Goal: Information Seeking & Learning: Learn about a topic

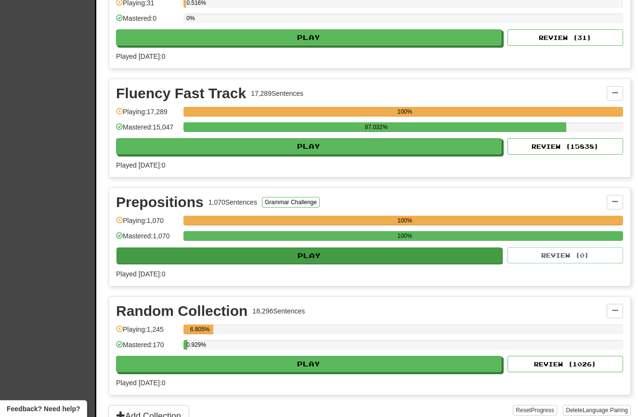
scroll to position [361, 0]
click at [348, 258] on button "Play" at bounding box center [310, 256] width 386 height 16
select select "**"
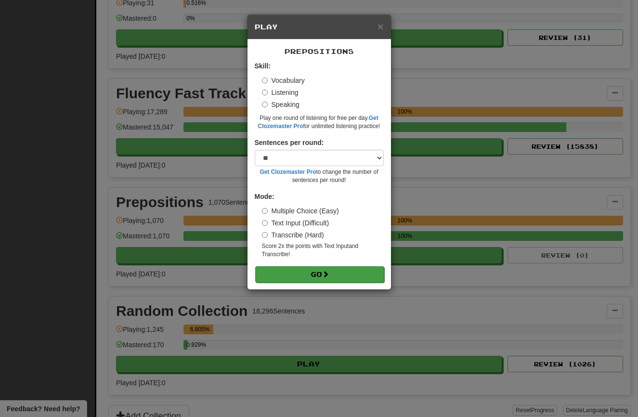
click at [322, 272] on button "Go" at bounding box center [319, 274] width 129 height 16
click at [170, 154] on div "× Play Prepositions Skill: Vocabulary Listening Speaking Play one round of list…" at bounding box center [319, 208] width 638 height 417
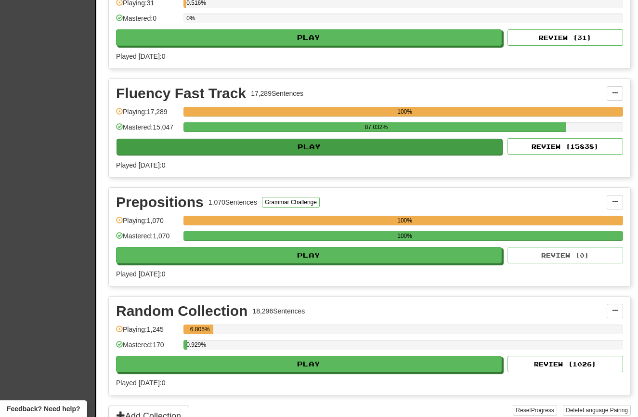
click at [229, 152] on button "Play" at bounding box center [310, 147] width 386 height 16
select select "**"
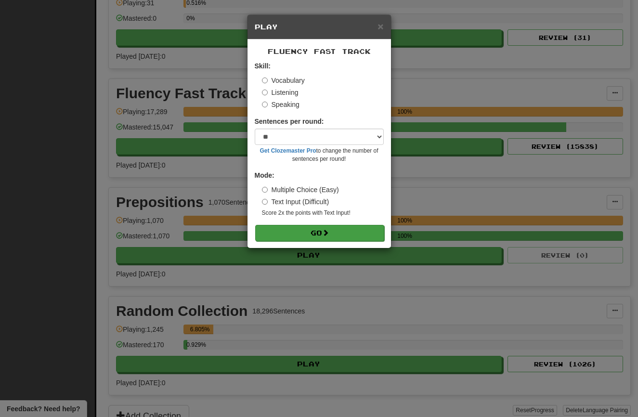
click at [296, 232] on button "Go" at bounding box center [319, 233] width 129 height 16
click at [173, 371] on div "× Play Fluency Fast Track Skill: Vocabulary Listening Speaking Sentences per ro…" at bounding box center [319, 208] width 638 height 417
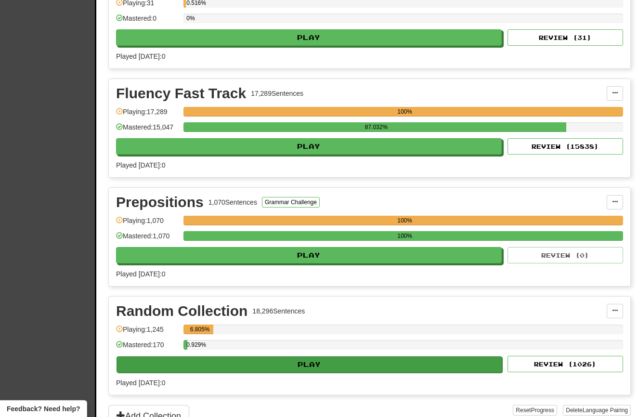
click at [255, 372] on button "Play" at bounding box center [310, 364] width 386 height 16
select select "**"
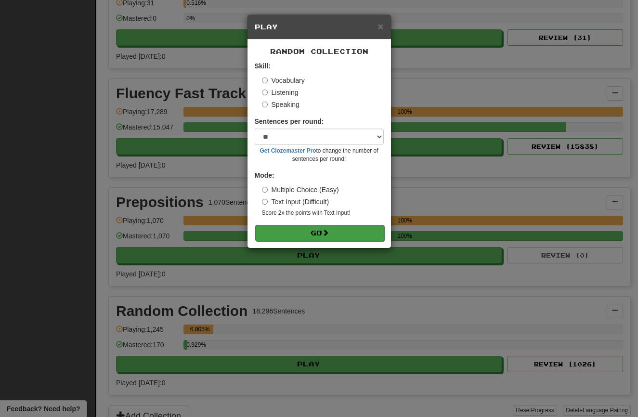
click at [322, 225] on button "Go" at bounding box center [319, 233] width 129 height 16
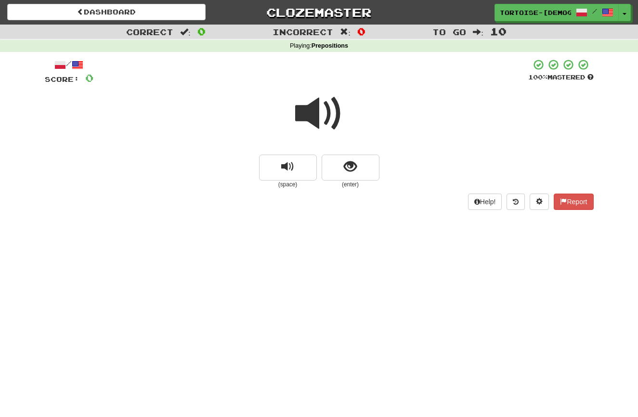
click at [316, 121] on span at bounding box center [319, 114] width 48 height 48
click at [314, 116] on span at bounding box center [319, 114] width 48 height 48
click at [337, 162] on button "show sentence" at bounding box center [351, 168] width 58 height 26
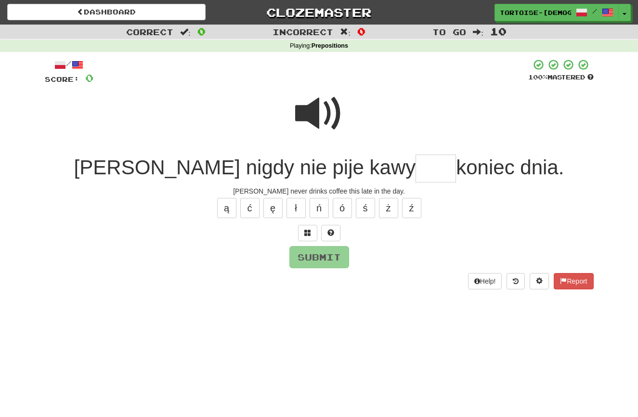
click at [416, 171] on input "text" at bounding box center [436, 169] width 40 height 28
type input "***"
click at [320, 250] on button "Submit" at bounding box center [320, 258] width 60 height 22
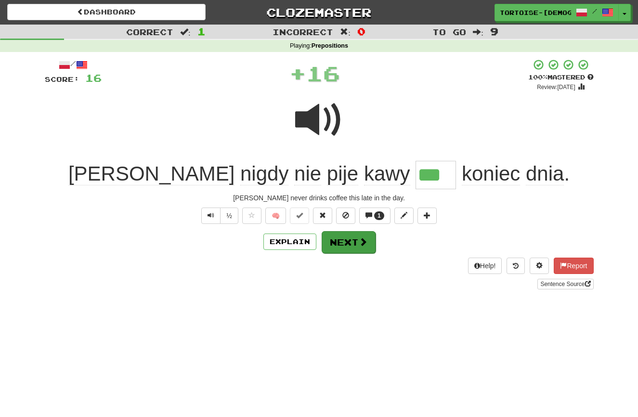
click at [340, 240] on button "Next" at bounding box center [349, 242] width 54 height 22
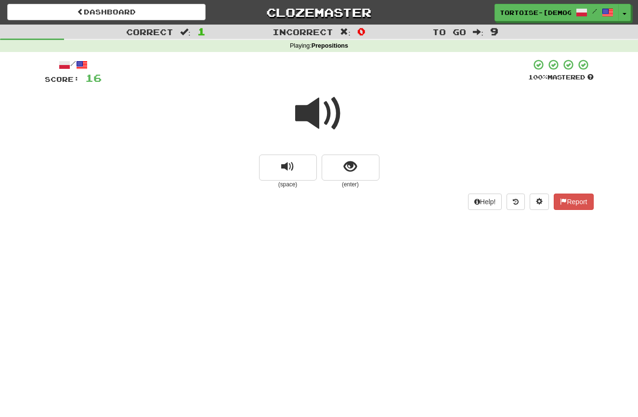
click at [315, 123] on span at bounding box center [319, 114] width 48 height 48
click at [340, 163] on button "show sentence" at bounding box center [351, 168] width 58 height 26
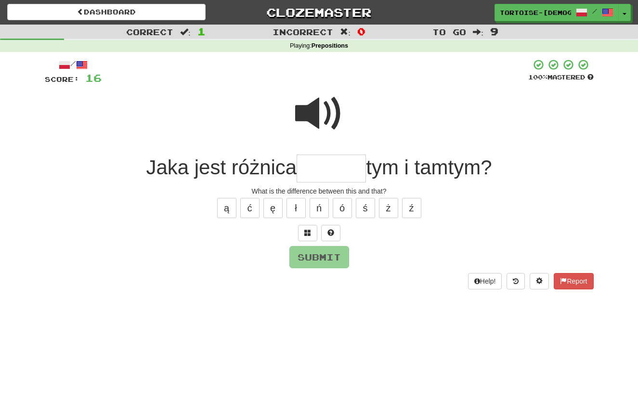
click at [316, 124] on span at bounding box center [319, 114] width 48 height 48
click at [318, 168] on input "text" at bounding box center [331, 169] width 69 height 28
click at [273, 203] on button "ę" at bounding box center [272, 208] width 19 height 20
type input "******"
click at [333, 253] on button "Submit" at bounding box center [320, 258] width 60 height 22
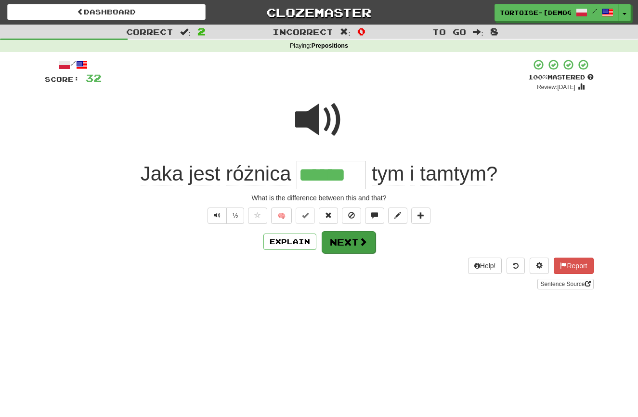
click at [333, 241] on button "Next" at bounding box center [349, 242] width 54 height 22
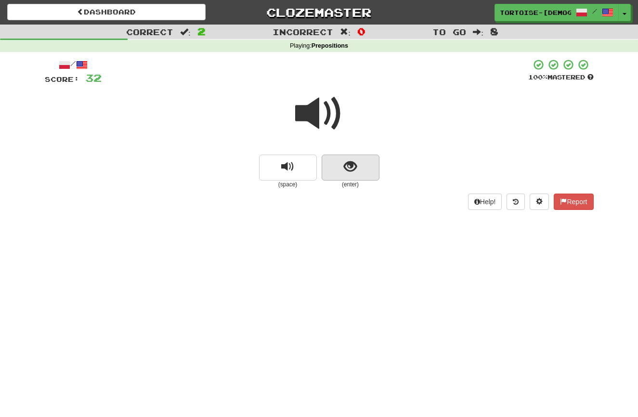
click at [347, 174] on button "show sentence" at bounding box center [351, 168] width 58 height 26
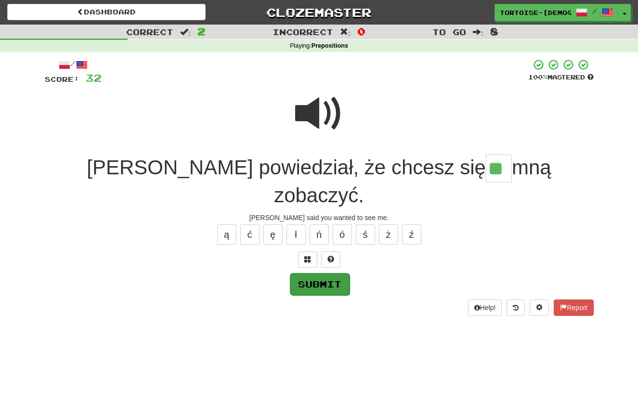
type input "**"
click at [319, 273] on button "Submit" at bounding box center [320, 284] width 60 height 22
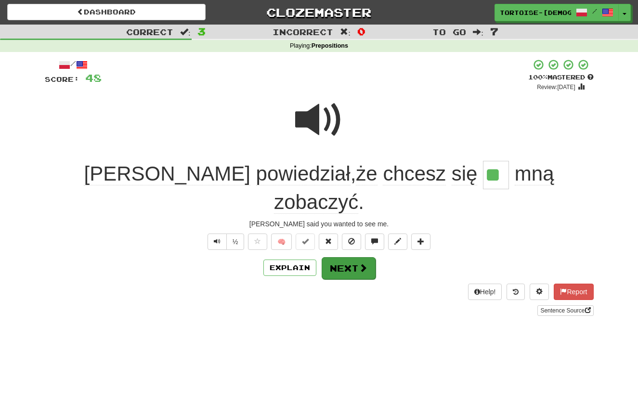
click at [332, 257] on button "Next" at bounding box center [349, 268] width 54 height 22
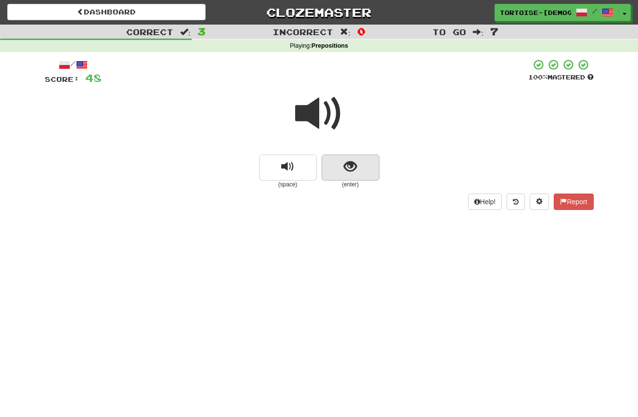
click at [359, 168] on button "show sentence" at bounding box center [351, 168] width 58 height 26
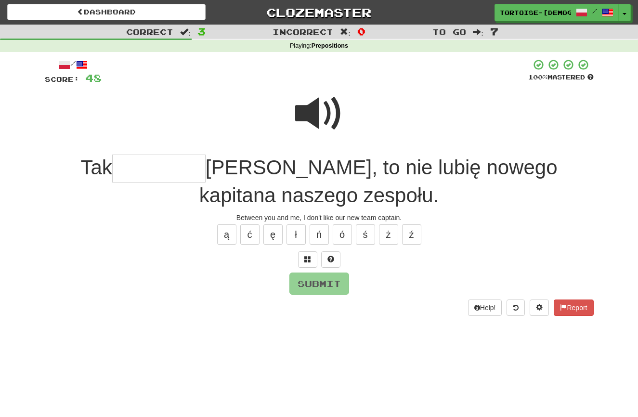
click at [317, 114] on span at bounding box center [319, 114] width 48 height 48
click at [169, 170] on input "text" at bounding box center [158, 169] width 93 height 28
click at [271, 233] on button "ę" at bounding box center [272, 234] width 19 height 20
type input "********"
click at [318, 284] on button "Submit" at bounding box center [320, 284] width 60 height 22
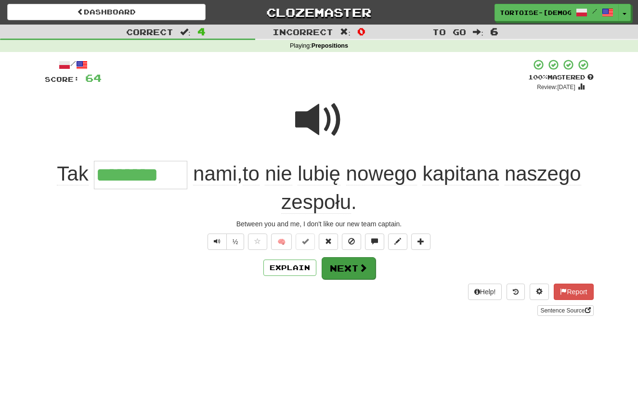
click at [333, 268] on button "Next" at bounding box center [349, 268] width 54 height 22
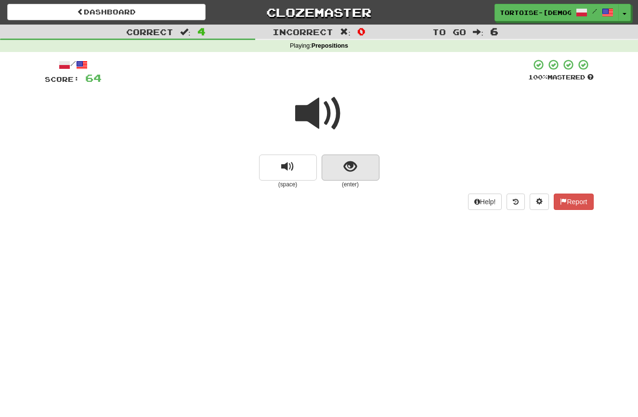
click at [348, 165] on span "show sentence" at bounding box center [350, 166] width 13 height 13
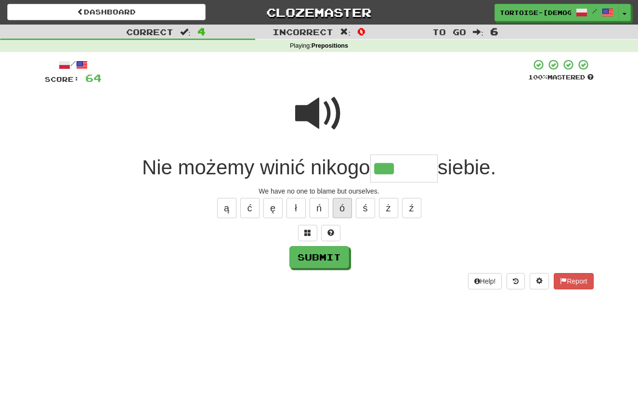
click at [342, 206] on button "ó" at bounding box center [342, 208] width 19 height 20
type input "******"
click at [303, 258] on button "Submit" at bounding box center [319, 257] width 60 height 22
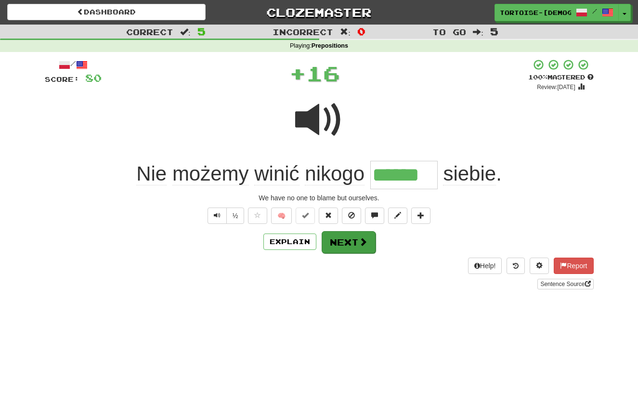
click at [327, 242] on button "Next" at bounding box center [349, 242] width 54 height 22
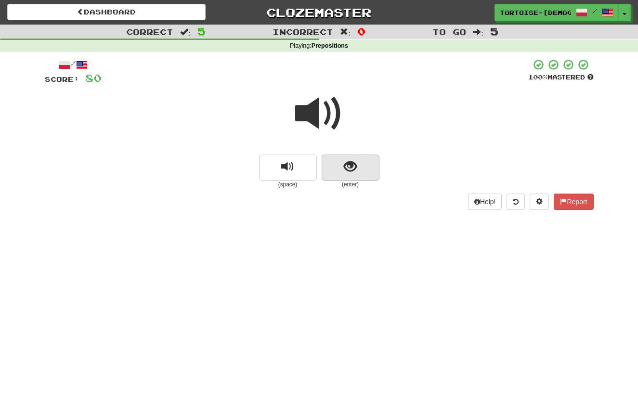
click at [344, 160] on span "show sentence" at bounding box center [350, 166] width 13 height 13
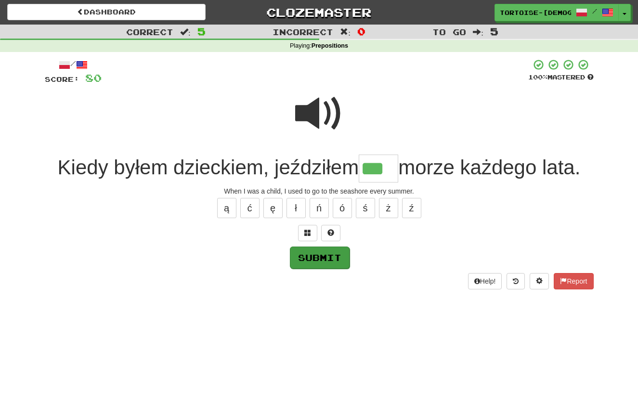
type input "***"
click at [317, 251] on button "Submit" at bounding box center [319, 257] width 60 height 22
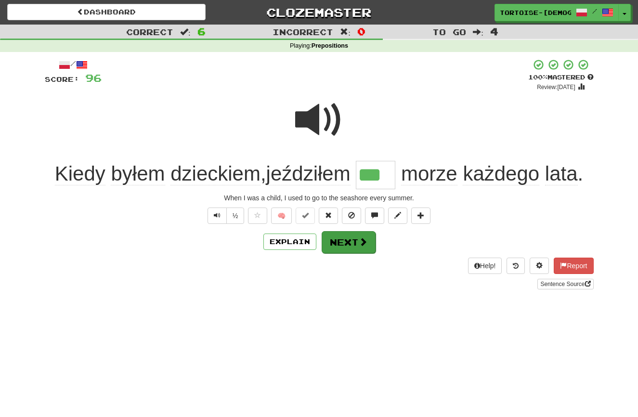
click at [333, 242] on button "Next" at bounding box center [349, 242] width 54 height 22
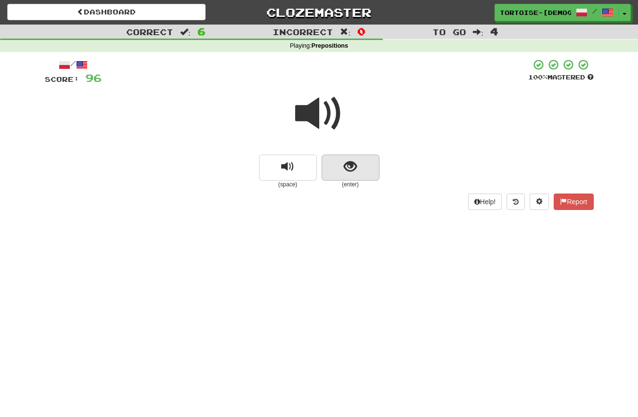
click at [345, 168] on span "show sentence" at bounding box center [350, 166] width 13 height 13
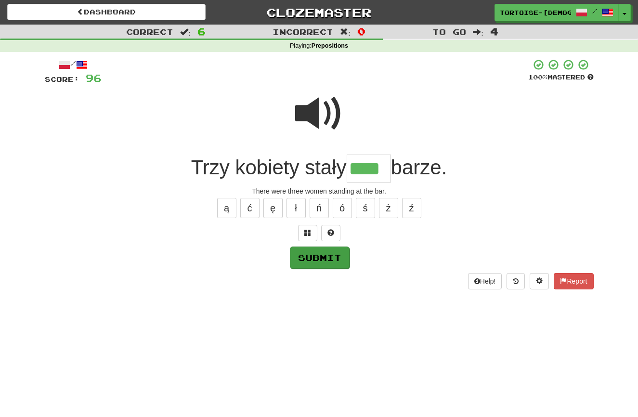
type input "****"
click at [316, 252] on button "Submit" at bounding box center [320, 258] width 60 height 22
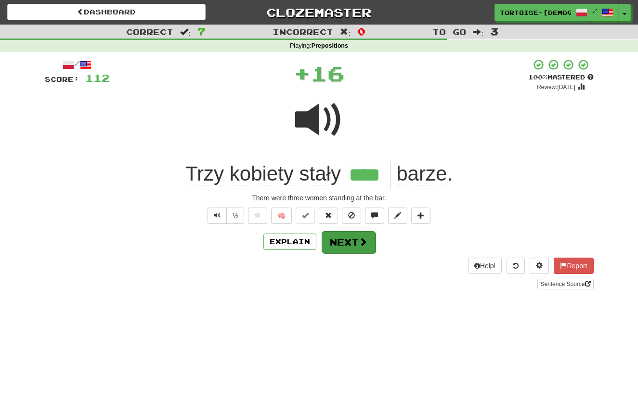
click at [342, 240] on button "Next" at bounding box center [349, 242] width 54 height 22
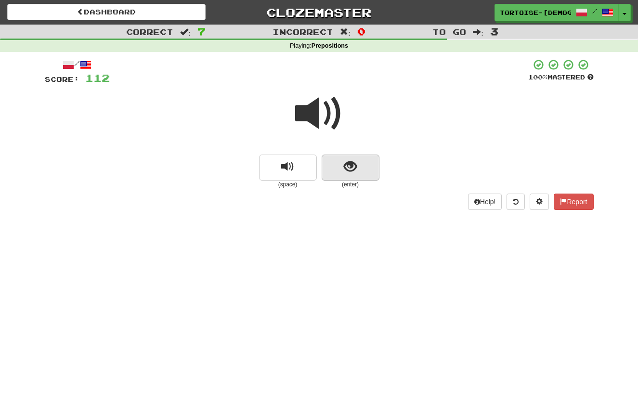
click at [344, 163] on span "show sentence" at bounding box center [350, 166] width 13 height 13
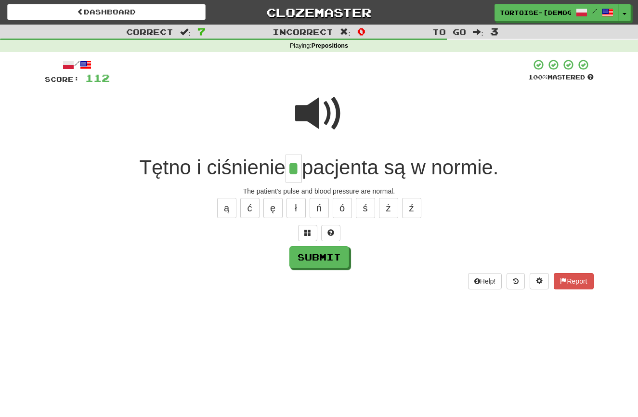
type input "*"
click at [308, 248] on div "/ Score: 112 100 % Mastered Tętno i ciśnienie * pacjenta są w normie. The patie…" at bounding box center [319, 174] width 549 height 231
click at [309, 250] on button "Submit" at bounding box center [320, 258] width 60 height 22
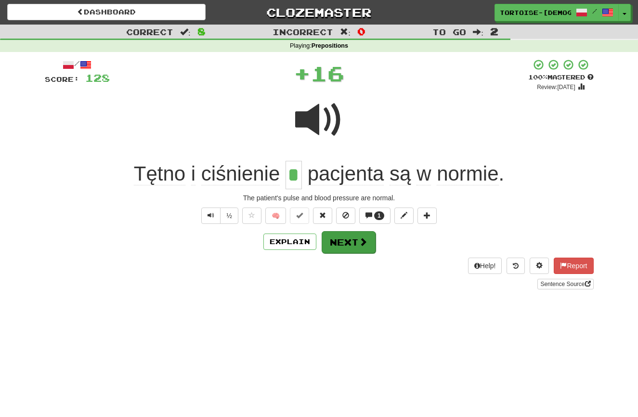
click at [336, 238] on button "Next" at bounding box center [349, 242] width 54 height 22
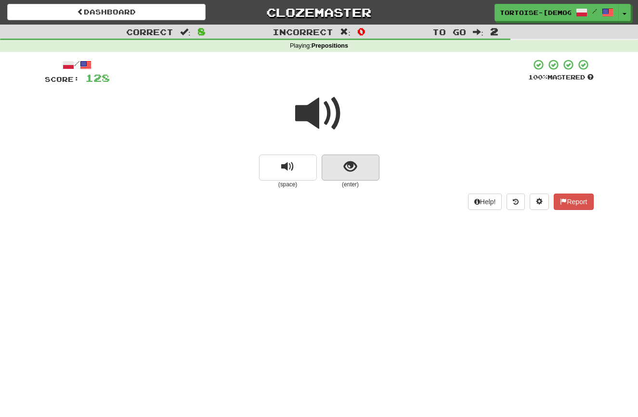
click at [343, 170] on button "show sentence" at bounding box center [351, 168] width 58 height 26
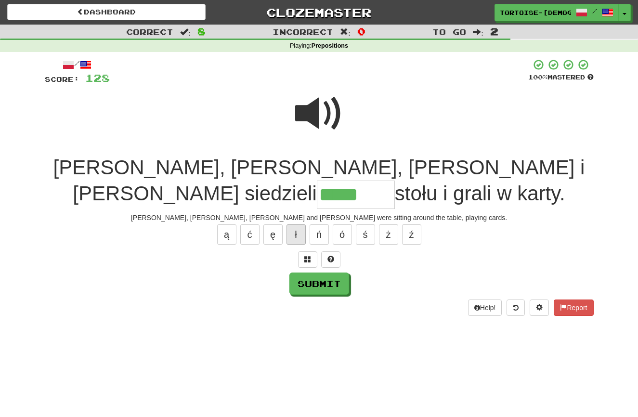
click at [298, 224] on button "ł" at bounding box center [296, 234] width 19 height 20
type input "*******"
click at [312, 273] on button "Submit" at bounding box center [320, 284] width 60 height 22
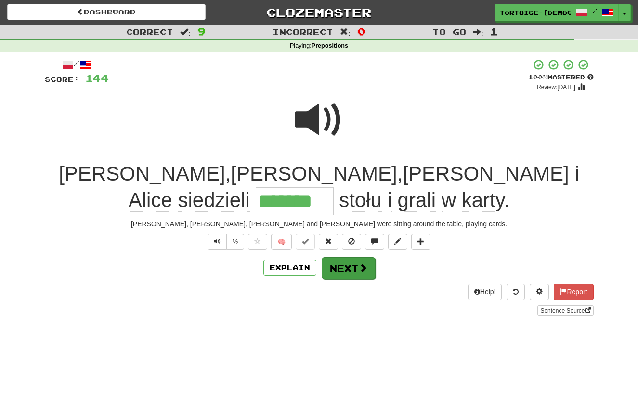
click at [336, 267] on button "Next" at bounding box center [349, 268] width 54 height 22
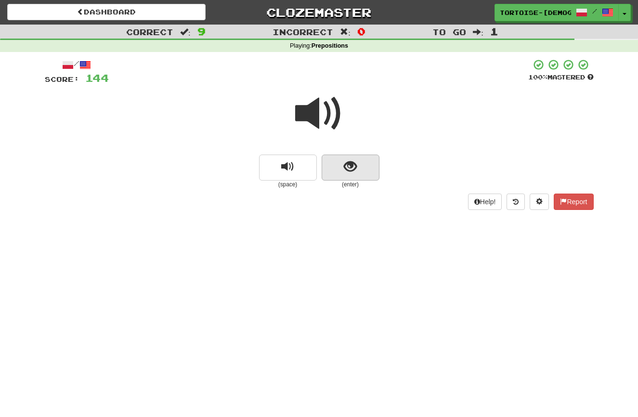
click at [349, 161] on span "show sentence" at bounding box center [350, 166] width 13 height 13
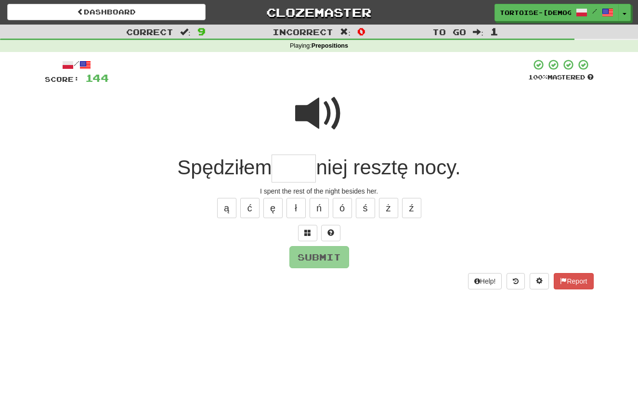
click at [317, 119] on span at bounding box center [319, 114] width 48 height 48
click at [300, 173] on input "text" at bounding box center [294, 169] width 44 height 28
type input "****"
click at [313, 246] on div "Submit" at bounding box center [319, 257] width 549 height 22
click at [315, 255] on button "Submit" at bounding box center [320, 258] width 60 height 22
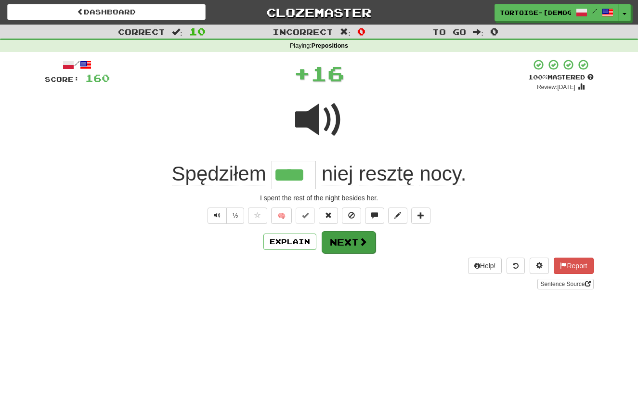
click at [347, 241] on button "Next" at bounding box center [349, 242] width 54 height 22
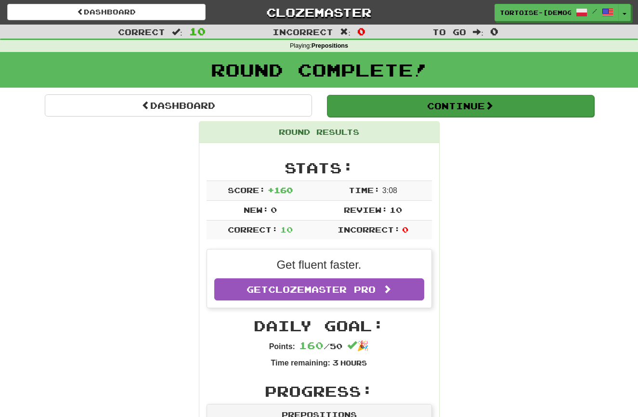
click at [354, 106] on button "Continue" at bounding box center [460, 106] width 267 height 22
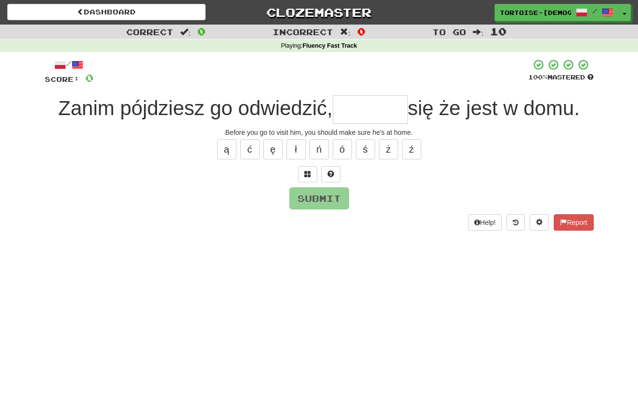
type input "*"
click at [556, 219] on button "Report" at bounding box center [573, 222] width 39 height 16
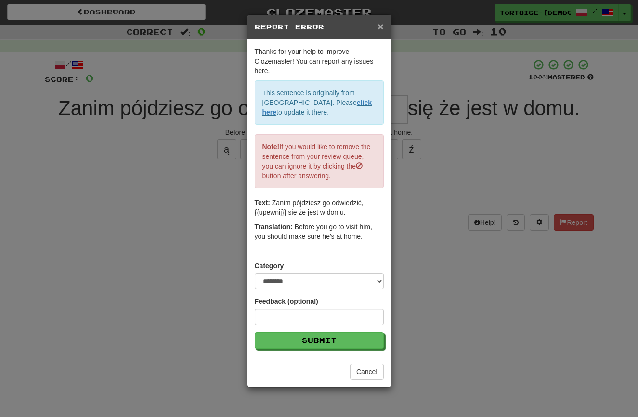
click at [379, 25] on span "×" at bounding box center [381, 26] width 6 height 11
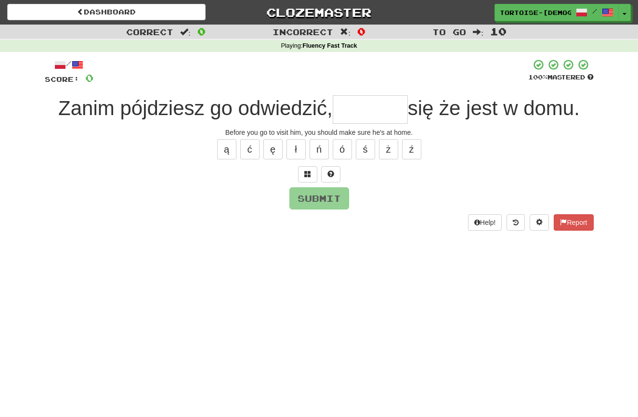
click at [369, 114] on input "text" at bounding box center [370, 109] width 75 height 28
type input "*******"
click at [317, 194] on button "Submit" at bounding box center [320, 199] width 60 height 22
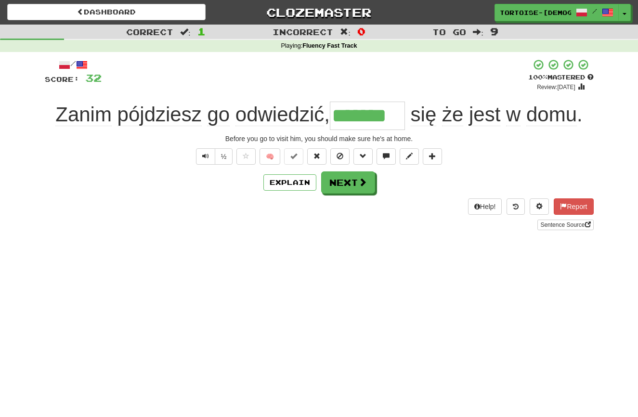
click at [328, 185] on button "Next" at bounding box center [348, 182] width 54 height 22
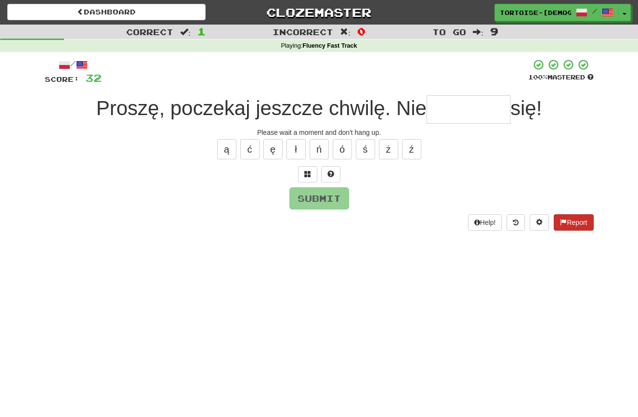
click at [560, 221] on span at bounding box center [563, 222] width 7 height 7
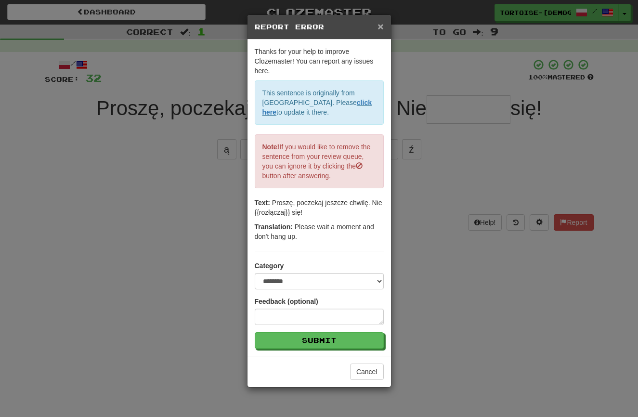
click at [378, 25] on span "×" at bounding box center [381, 26] width 6 height 11
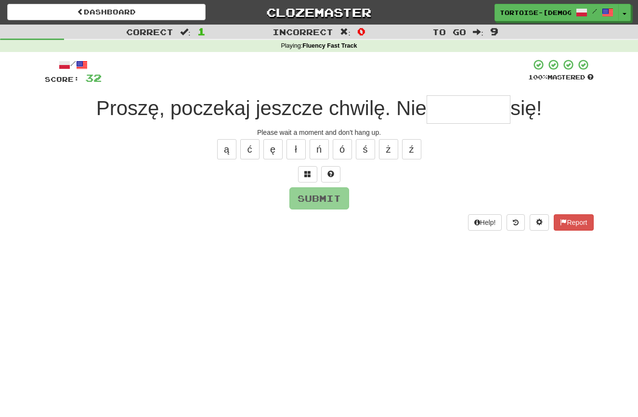
click at [438, 106] on input "text" at bounding box center [469, 109] width 84 height 28
click at [295, 146] on button "ł" at bounding box center [296, 149] width 19 height 20
click at [229, 145] on button "ą" at bounding box center [226, 149] width 19 height 20
type input "*********"
click at [305, 198] on button "Submit" at bounding box center [320, 199] width 60 height 22
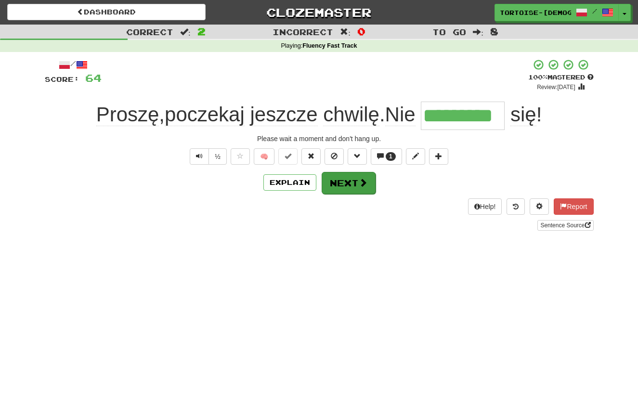
click at [331, 186] on button "Next" at bounding box center [349, 183] width 54 height 22
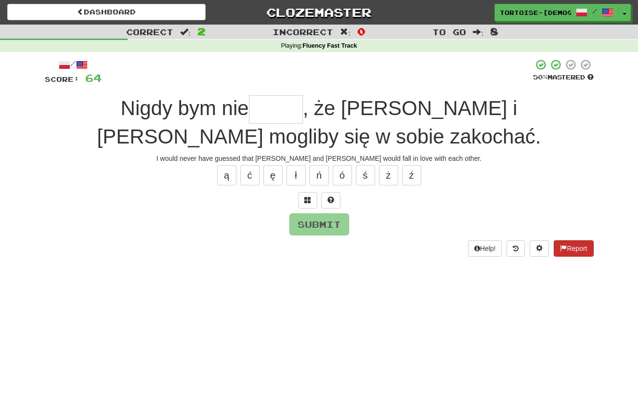
click at [566, 246] on button "Report" at bounding box center [573, 248] width 39 height 16
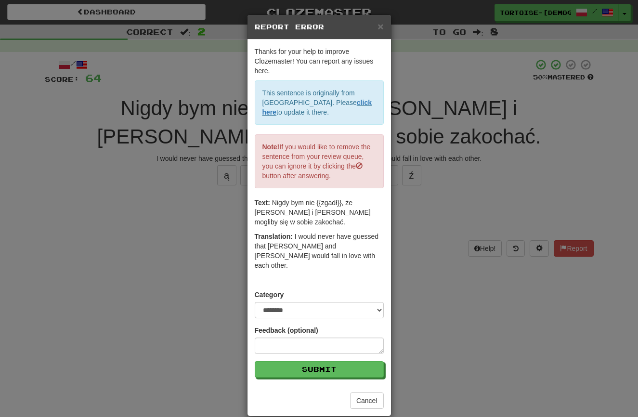
click at [377, 27] on h5 "Report Error" at bounding box center [319, 27] width 129 height 10
click at [381, 26] on span "×" at bounding box center [381, 26] width 6 height 11
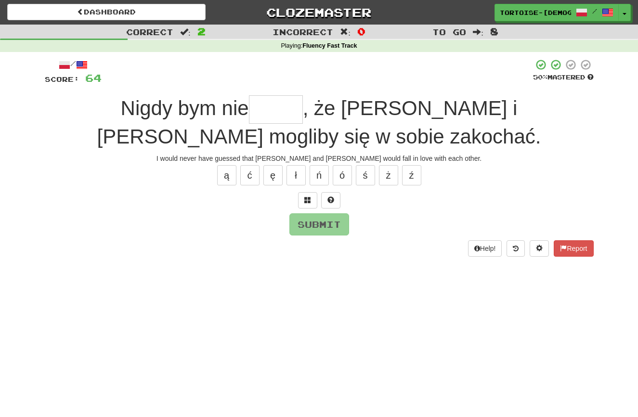
click at [249, 113] on input "text" at bounding box center [276, 109] width 54 height 28
click at [299, 170] on button "ł" at bounding box center [296, 175] width 19 height 20
type input "*****"
click at [313, 224] on button "Submit" at bounding box center [320, 225] width 60 height 22
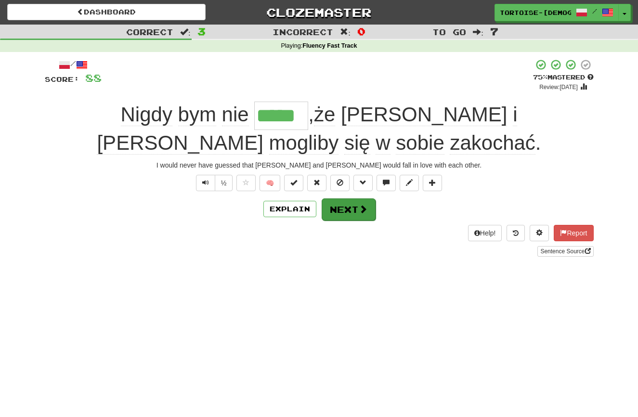
click at [332, 214] on button "Next" at bounding box center [349, 209] width 54 height 22
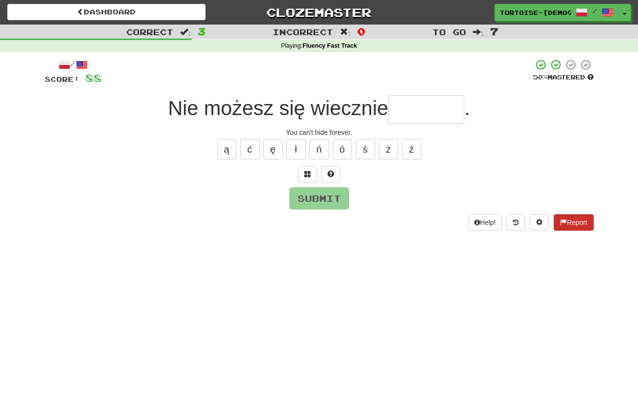
click at [555, 219] on button "Report" at bounding box center [573, 222] width 39 height 16
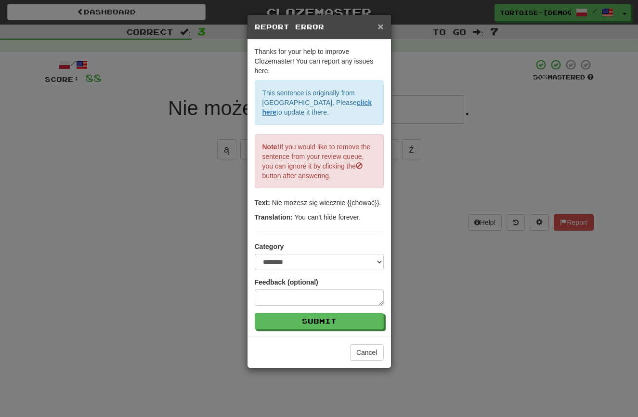
click at [377, 24] on h5 "Report Error" at bounding box center [319, 27] width 129 height 10
click at [381, 26] on span "×" at bounding box center [381, 26] width 6 height 11
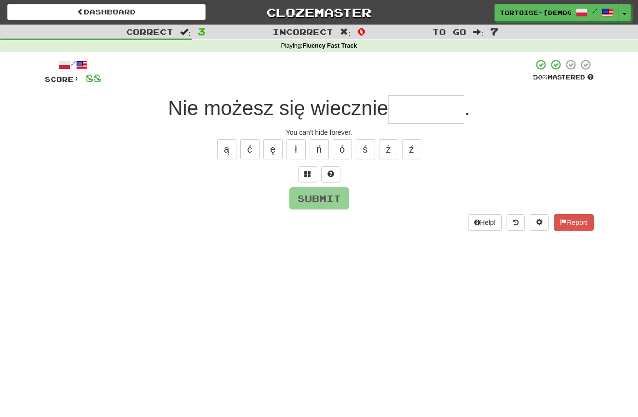
click at [411, 110] on input "text" at bounding box center [426, 109] width 76 height 28
click at [250, 147] on button "ć" at bounding box center [249, 149] width 19 height 20
type input "******"
click at [334, 201] on button "Submit" at bounding box center [320, 199] width 60 height 22
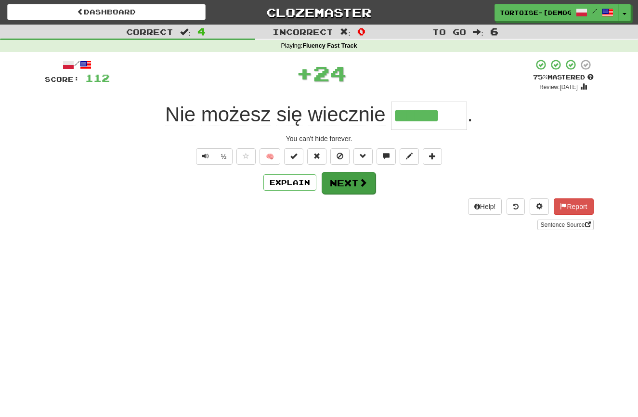
click at [330, 185] on button "Next" at bounding box center [349, 183] width 54 height 22
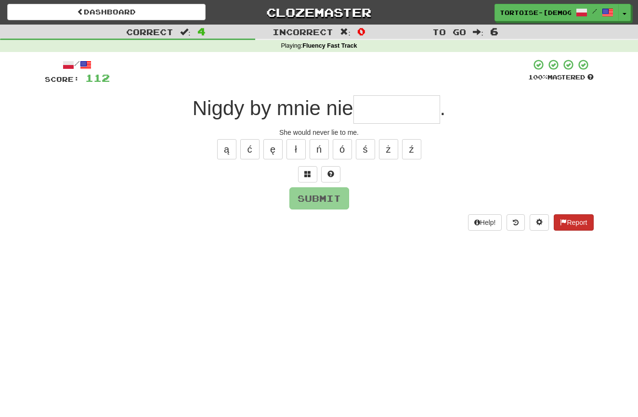
click at [578, 222] on button "Report" at bounding box center [573, 222] width 39 height 16
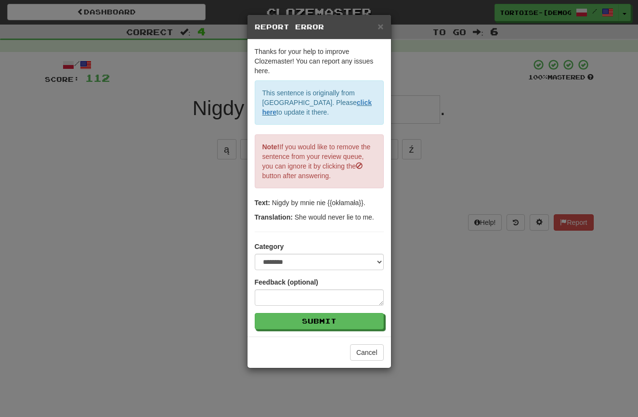
drag, startPoint x: 379, startPoint y: 24, endPoint x: 379, endPoint y: 32, distance: 7.7
click at [379, 24] on span "×" at bounding box center [381, 26] width 6 height 11
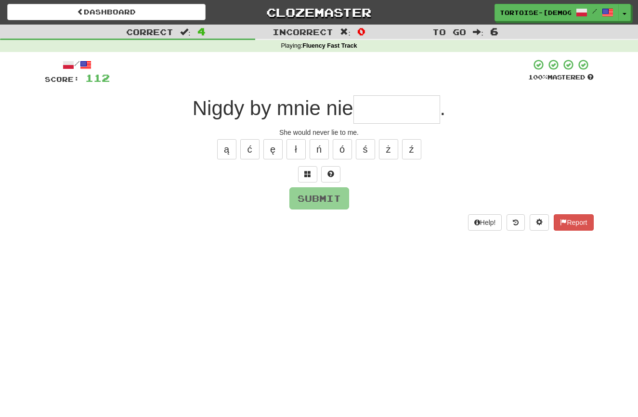
drag, startPoint x: 377, startPoint y: 110, endPoint x: 381, endPoint y: 118, distance: 8.6
click at [380, 113] on input "text" at bounding box center [397, 109] width 87 height 28
click at [298, 146] on button "ł" at bounding box center [296, 149] width 19 height 20
click at [299, 153] on button "ł" at bounding box center [296, 149] width 19 height 20
type input "********"
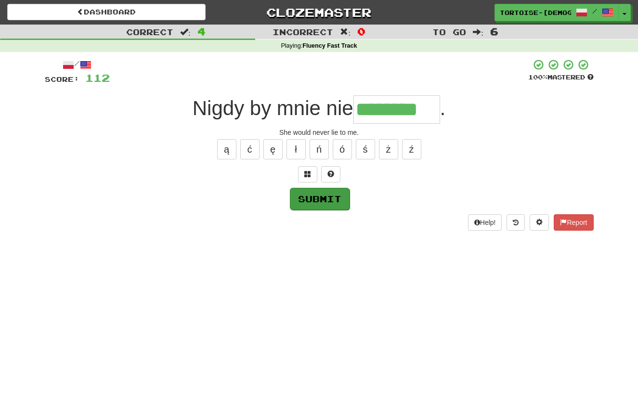
click at [322, 195] on button "Submit" at bounding box center [320, 199] width 60 height 22
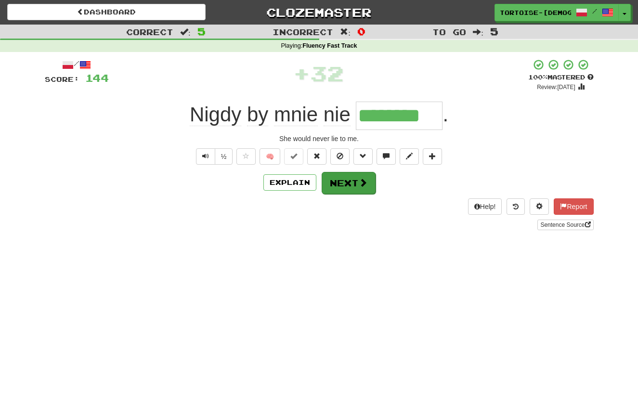
click at [349, 184] on button "Next" at bounding box center [349, 183] width 54 height 22
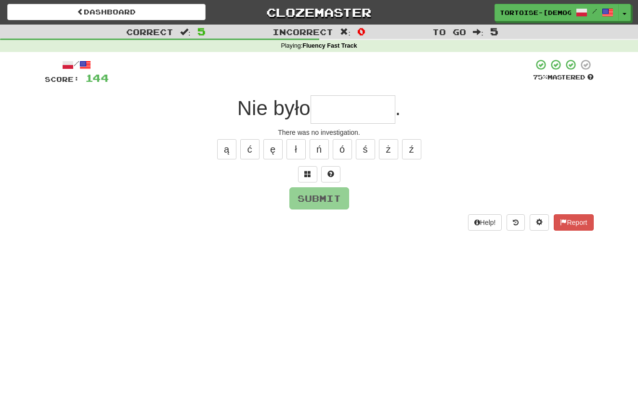
type input "*"
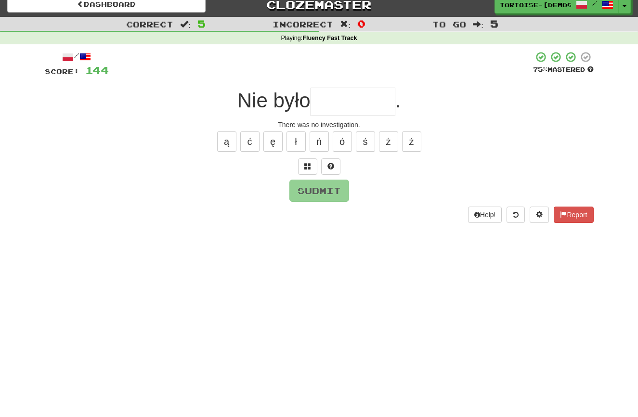
scroll to position [10, 0]
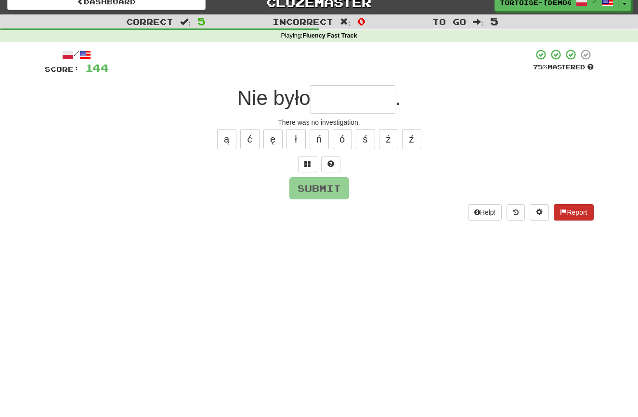
click at [584, 212] on button "Report" at bounding box center [573, 212] width 39 height 16
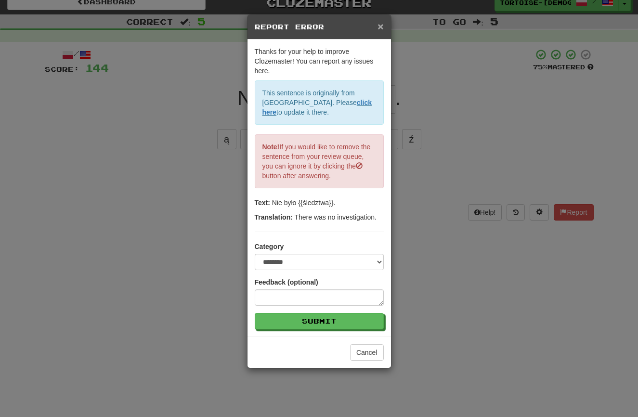
click at [381, 28] on span "×" at bounding box center [381, 26] width 6 height 11
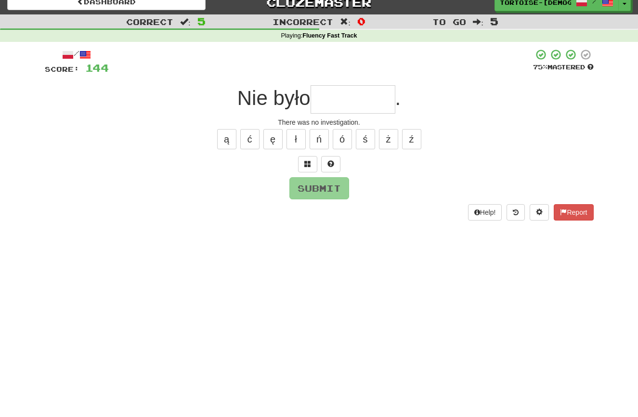
click at [338, 100] on input "text" at bounding box center [353, 99] width 85 height 28
type input "*"
click at [370, 136] on button "ś" at bounding box center [365, 139] width 19 height 20
click at [297, 137] on button "ł" at bounding box center [296, 139] width 19 height 20
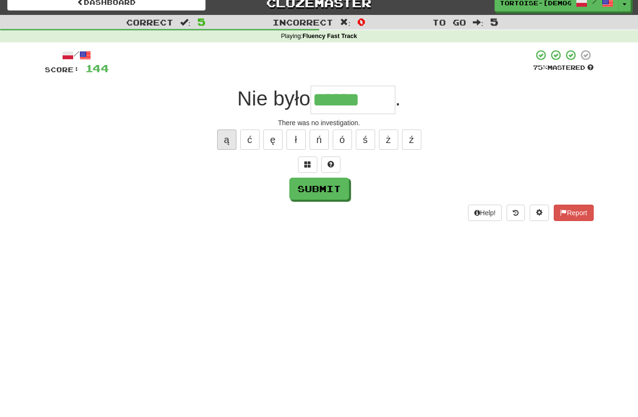
click at [225, 141] on button "ą" at bounding box center [226, 140] width 19 height 20
type input "********"
click at [308, 188] on button "Submit" at bounding box center [320, 189] width 60 height 22
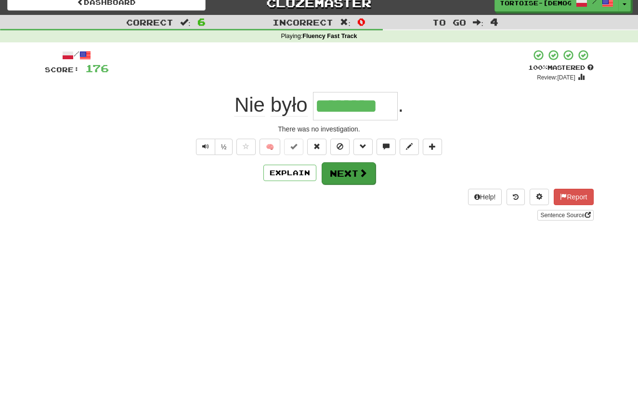
click at [346, 181] on button "Next" at bounding box center [349, 173] width 54 height 22
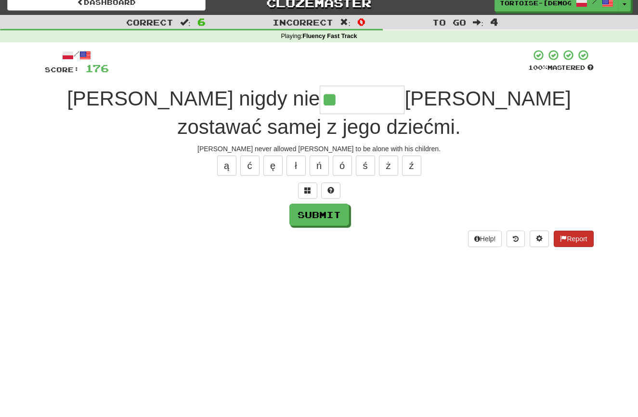
click at [572, 236] on button "Report" at bounding box center [573, 239] width 39 height 16
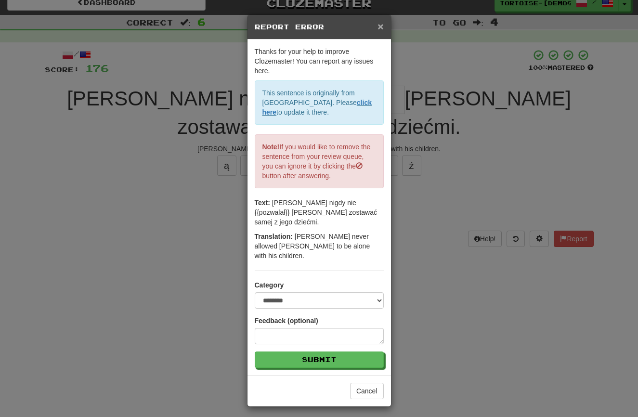
click at [381, 24] on span "×" at bounding box center [381, 26] width 6 height 11
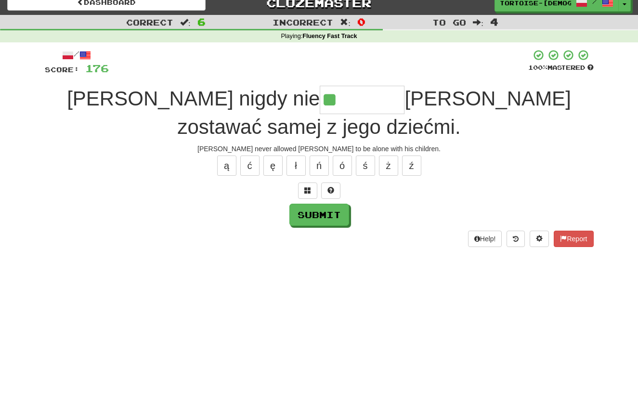
click at [320, 98] on input "**" at bounding box center [362, 100] width 85 height 28
click at [297, 159] on button "ł" at bounding box center [296, 166] width 19 height 20
click at [297, 162] on button "ł" at bounding box center [296, 166] width 19 height 20
type input "********"
click at [336, 209] on button "Submit" at bounding box center [320, 215] width 60 height 22
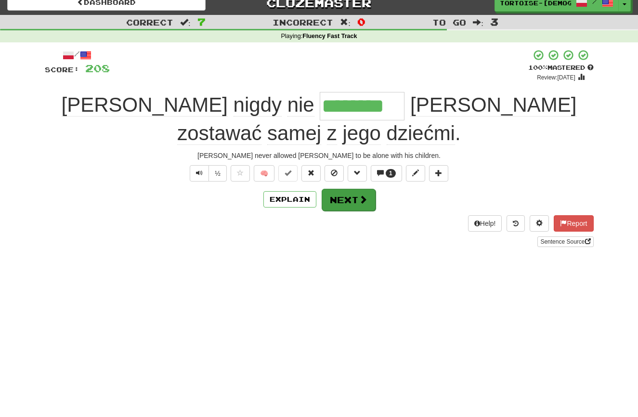
click at [345, 203] on button "Next" at bounding box center [349, 200] width 54 height 22
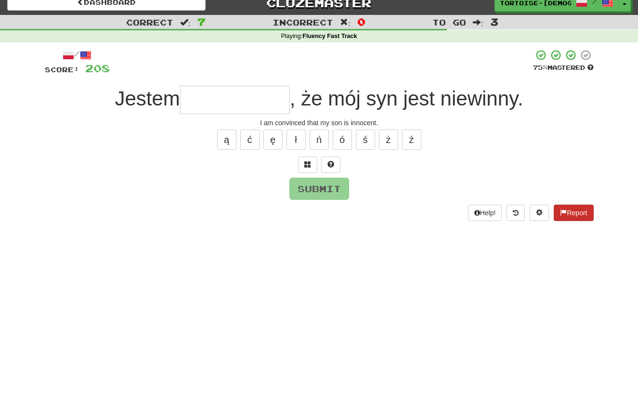
click at [562, 213] on span at bounding box center [563, 212] width 7 height 7
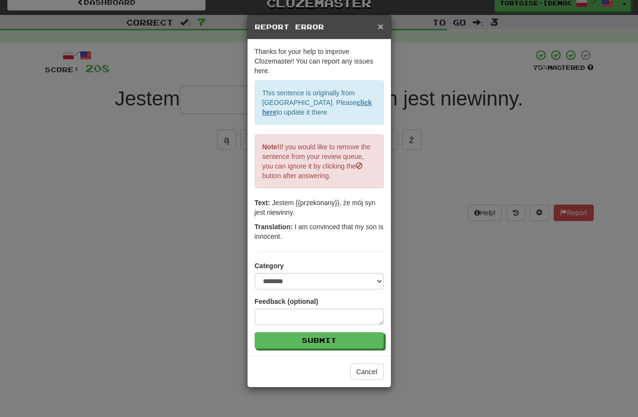
click at [382, 24] on span "×" at bounding box center [381, 26] width 6 height 11
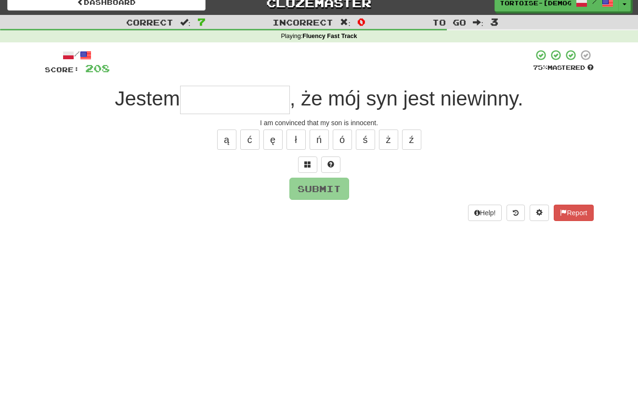
click at [286, 98] on input "text" at bounding box center [235, 100] width 110 height 28
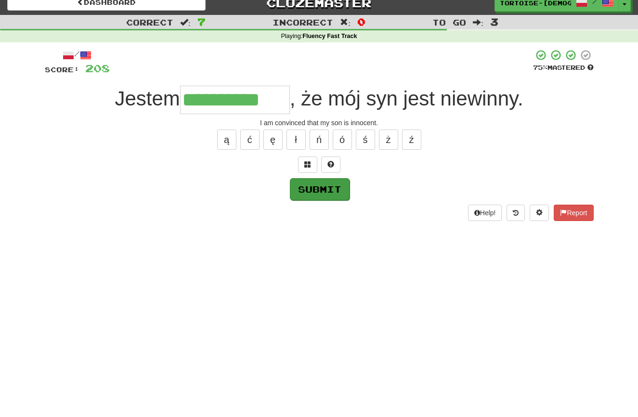
type input "**********"
click at [315, 184] on button "Submit" at bounding box center [320, 189] width 60 height 22
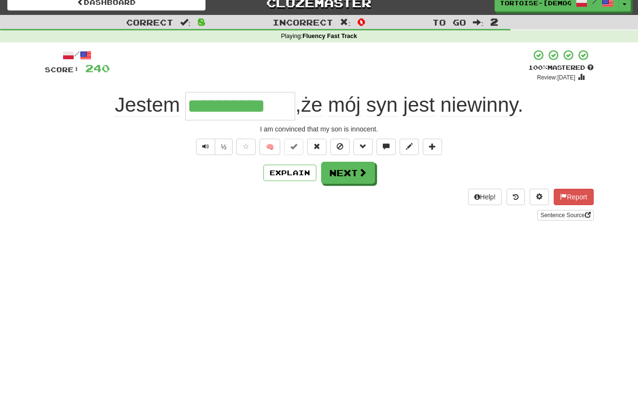
click at [347, 177] on button "Next" at bounding box center [348, 173] width 54 height 22
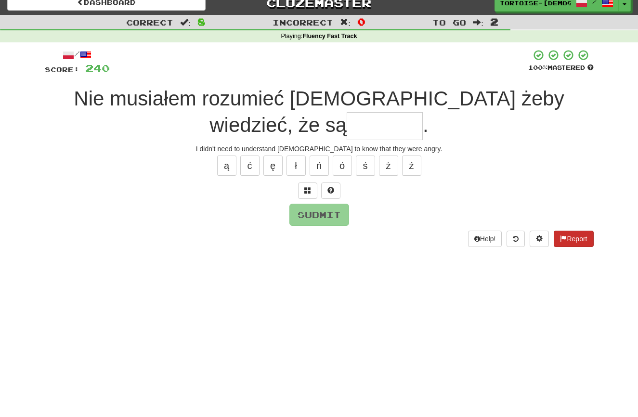
click at [563, 236] on span at bounding box center [563, 238] width 7 height 7
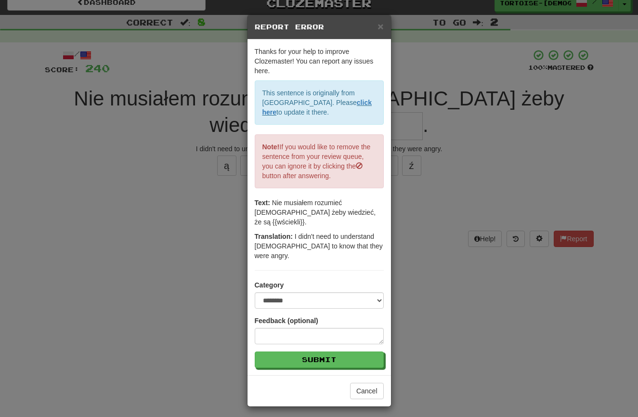
click at [385, 26] on div "× Report Error" at bounding box center [320, 27] width 144 height 25
click at [381, 26] on span "×" at bounding box center [381, 26] width 6 height 11
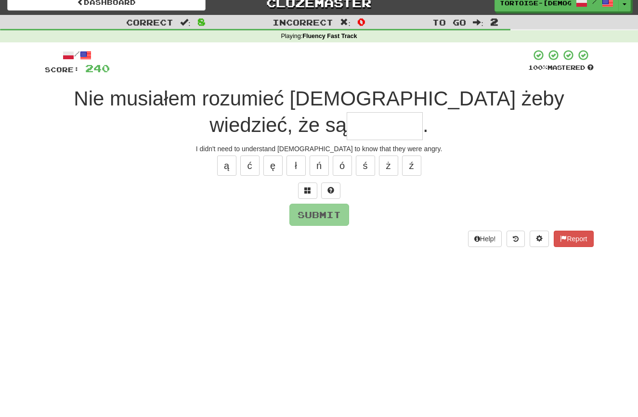
click at [347, 131] on input "text" at bounding box center [385, 126] width 76 height 28
click at [370, 162] on button "ś" at bounding box center [365, 166] width 19 height 20
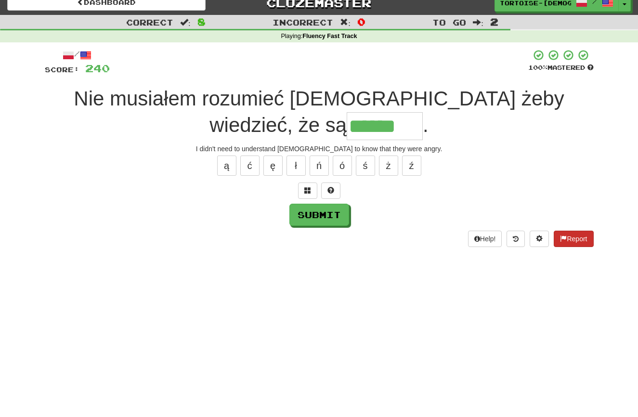
click at [581, 238] on button "Report" at bounding box center [573, 239] width 39 height 16
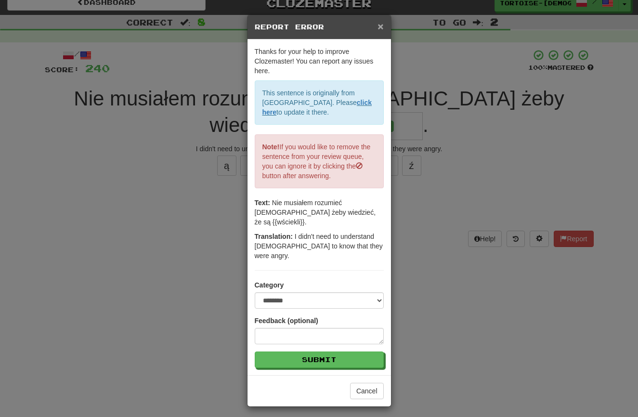
click at [382, 26] on span "×" at bounding box center [381, 26] width 6 height 11
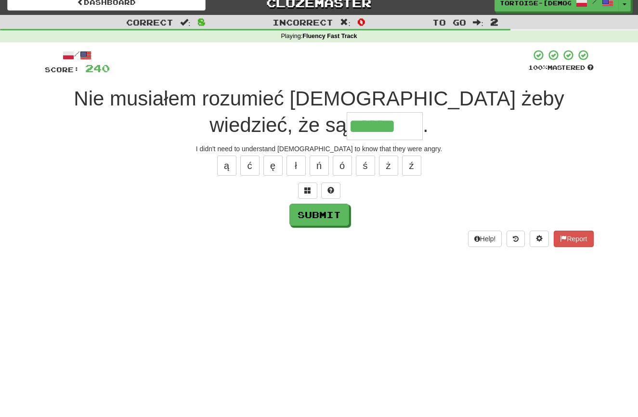
click at [347, 124] on input "******" at bounding box center [385, 126] width 76 height 28
type input "********"
click at [325, 211] on button "Submit" at bounding box center [320, 215] width 60 height 22
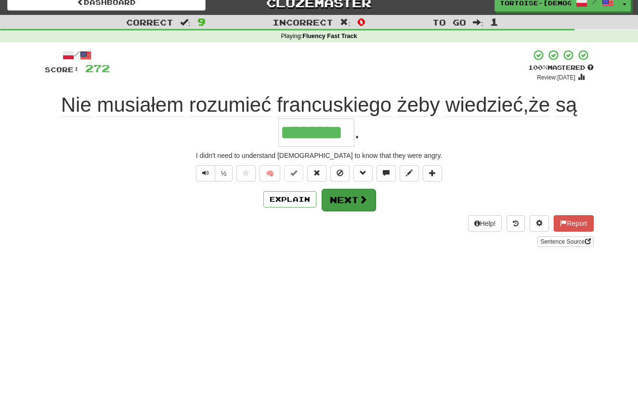
click at [351, 198] on button "Next" at bounding box center [349, 200] width 54 height 22
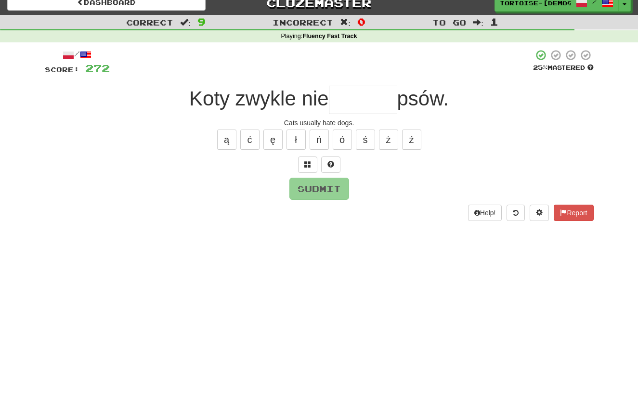
type input "*"
click at [570, 214] on button "Report" at bounding box center [573, 213] width 39 height 16
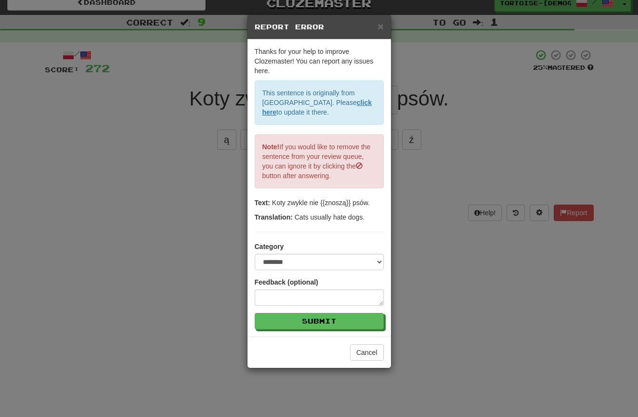
drag, startPoint x: 381, startPoint y: 25, endPoint x: 377, endPoint y: 31, distance: 7.6
click at [381, 25] on span "×" at bounding box center [381, 26] width 6 height 11
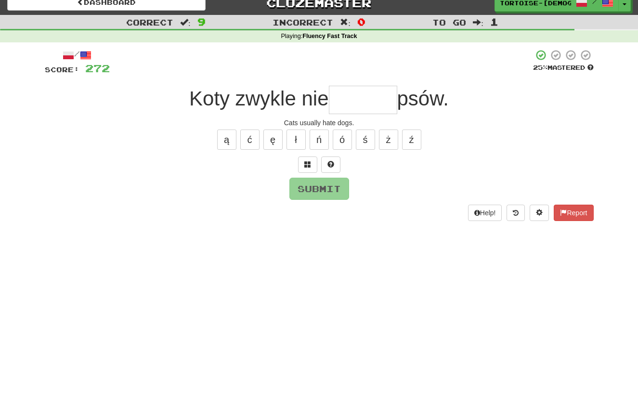
click at [348, 98] on input "text" at bounding box center [363, 100] width 68 height 28
drag, startPoint x: 228, startPoint y: 137, endPoint x: 243, endPoint y: 144, distance: 16.4
click at [228, 138] on button "ą" at bounding box center [226, 140] width 19 height 20
type input "******"
click at [304, 183] on button "Submit" at bounding box center [320, 189] width 60 height 22
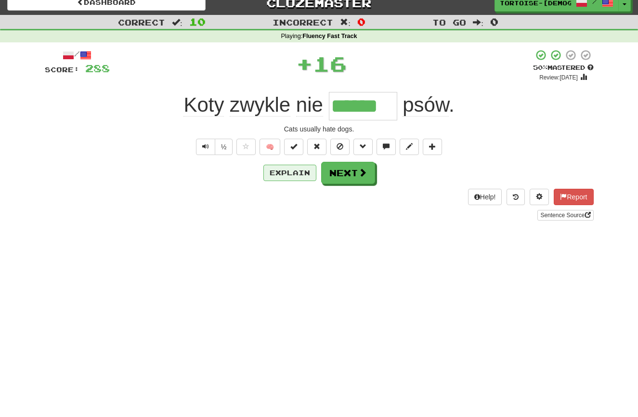
click at [291, 174] on button "Explain" at bounding box center [289, 173] width 53 height 16
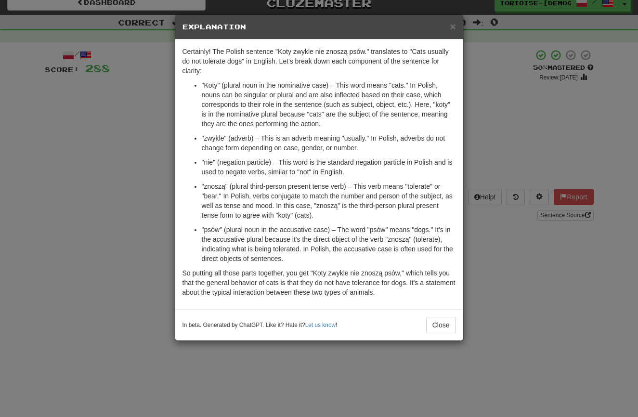
click at [566, 192] on div "× Explanation Certainly! The Polish sentence "Koty zwykle nie znoszą psów." tra…" at bounding box center [319, 208] width 638 height 417
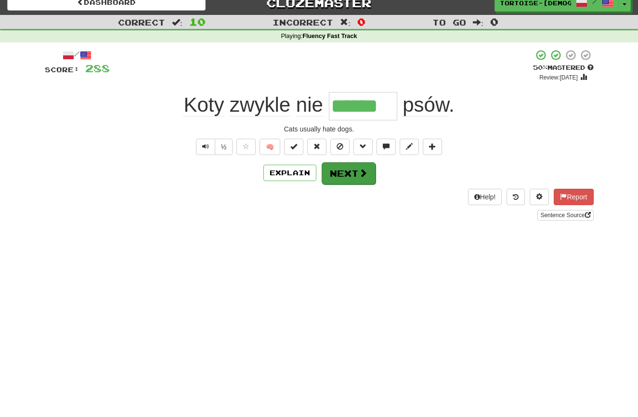
click at [359, 172] on span at bounding box center [363, 173] width 9 height 9
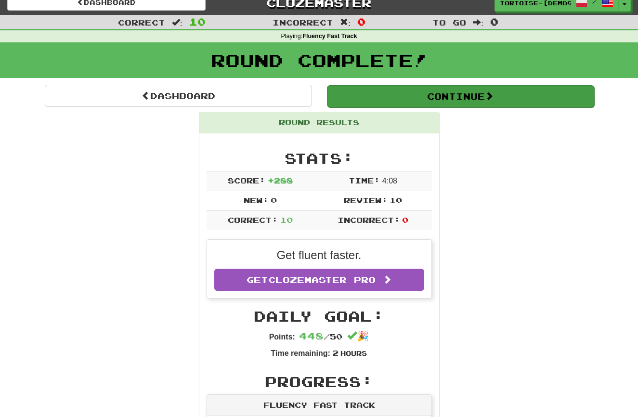
click at [340, 90] on button "Continue" at bounding box center [460, 96] width 267 height 22
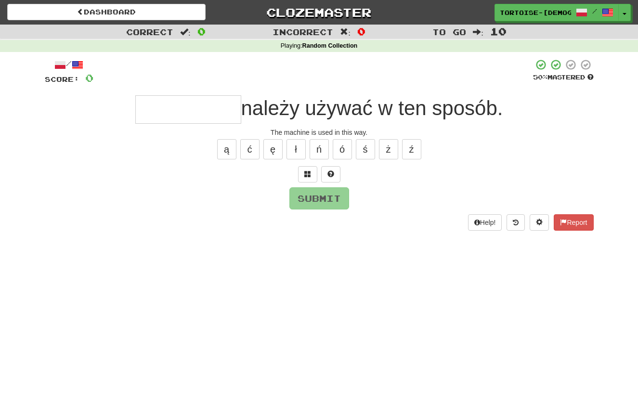
type input "*"
click at [580, 218] on button "Report" at bounding box center [573, 222] width 39 height 16
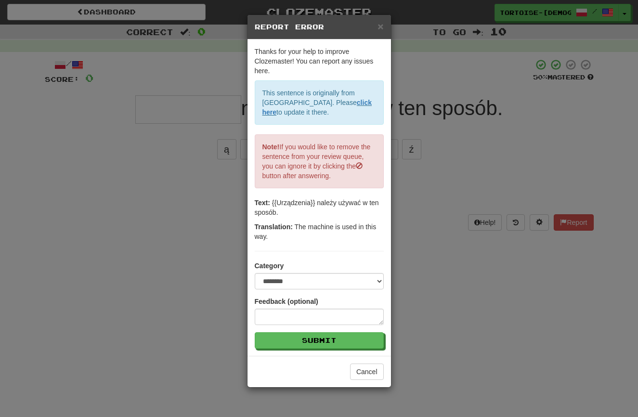
click at [381, 26] on span "×" at bounding box center [381, 26] width 6 height 11
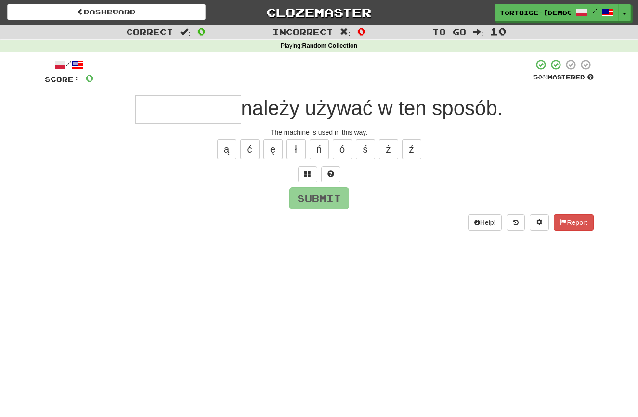
click at [216, 111] on input "text" at bounding box center [188, 109] width 106 height 28
click at [225, 149] on button "ą" at bounding box center [226, 149] width 19 height 20
click at [569, 220] on button "Report" at bounding box center [573, 222] width 39 height 16
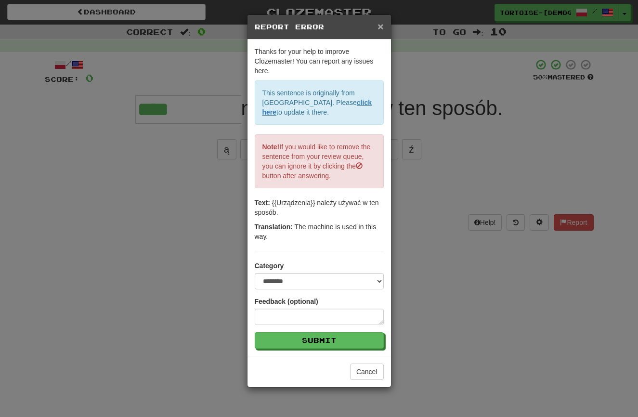
click at [377, 26] on h5 "Report Error" at bounding box center [319, 27] width 129 height 10
click at [379, 26] on span "×" at bounding box center [381, 26] width 6 height 11
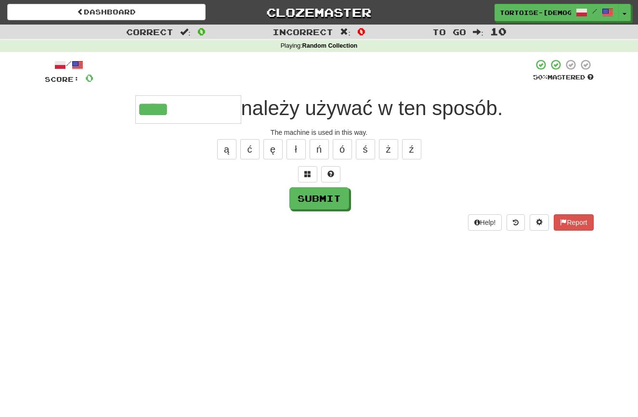
click at [196, 107] on input "****" at bounding box center [188, 109] width 106 height 28
click at [319, 200] on button "Submit" at bounding box center [320, 199] width 60 height 22
type input "**********"
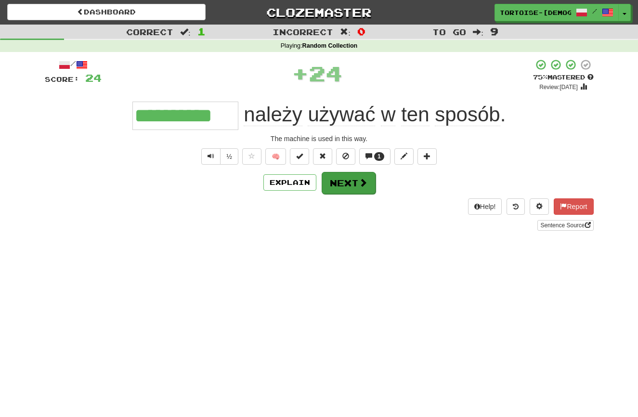
click at [338, 187] on button "Next" at bounding box center [349, 183] width 54 height 22
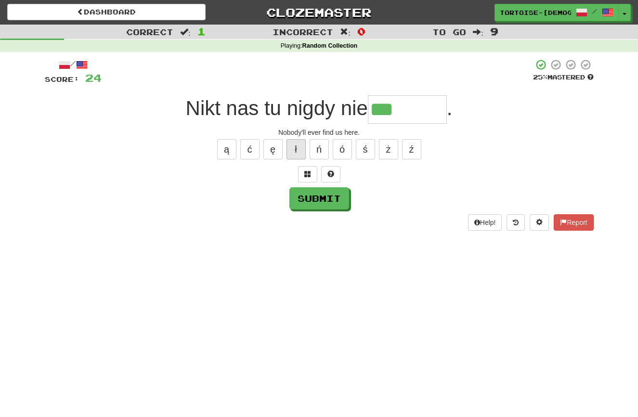
click at [296, 146] on button "ł" at bounding box center [296, 149] width 19 height 20
click at [566, 222] on button "Report" at bounding box center [573, 222] width 39 height 16
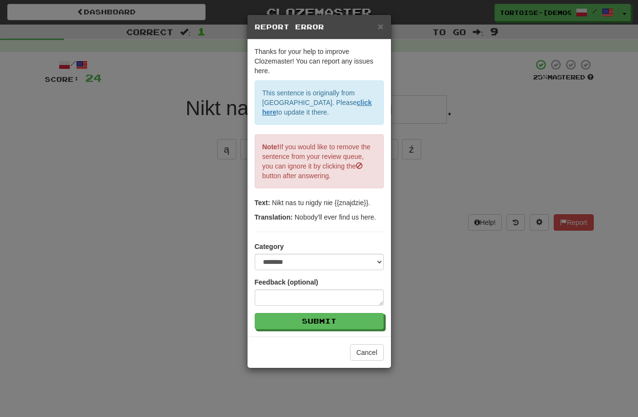
click at [384, 29] on div "× Report Error" at bounding box center [320, 27] width 144 height 25
click at [381, 26] on span "×" at bounding box center [381, 26] width 6 height 11
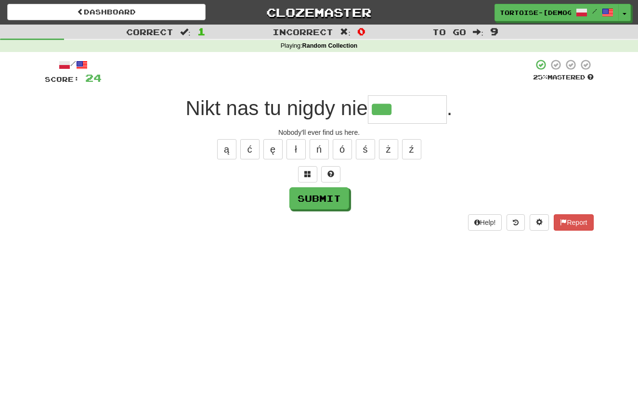
click at [405, 111] on input "***" at bounding box center [407, 109] width 79 height 28
type input "********"
click at [331, 192] on button "Submit" at bounding box center [320, 199] width 60 height 22
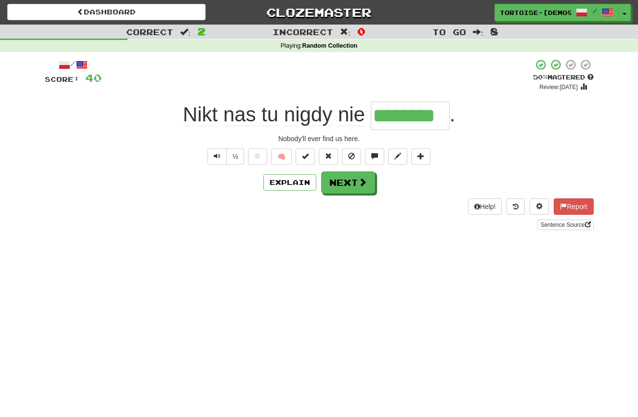
click at [340, 182] on button "Next" at bounding box center [348, 182] width 54 height 22
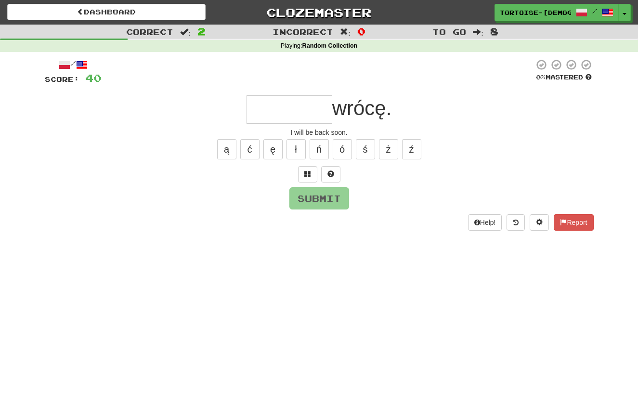
type input "*"
click at [581, 218] on button "Report" at bounding box center [573, 222] width 39 height 16
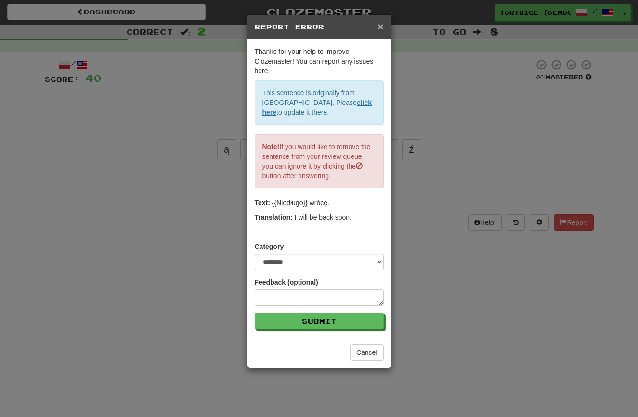
click at [383, 24] on span "×" at bounding box center [381, 26] width 6 height 11
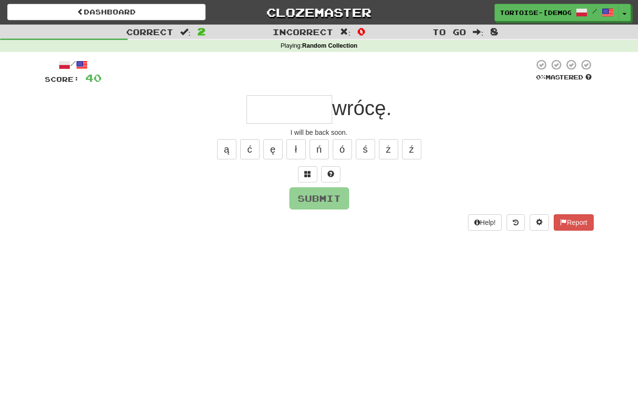
click at [281, 111] on input "text" at bounding box center [290, 109] width 86 height 28
click at [297, 148] on button "ł" at bounding box center [296, 149] width 19 height 20
click at [315, 199] on button "Submit" at bounding box center [320, 199] width 60 height 22
type input "********"
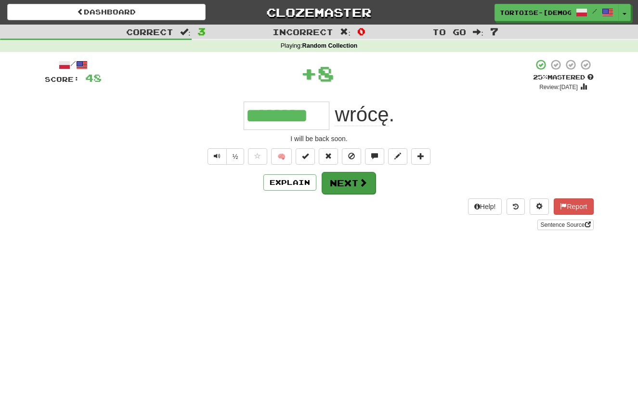
click at [337, 184] on button "Next" at bounding box center [349, 183] width 54 height 22
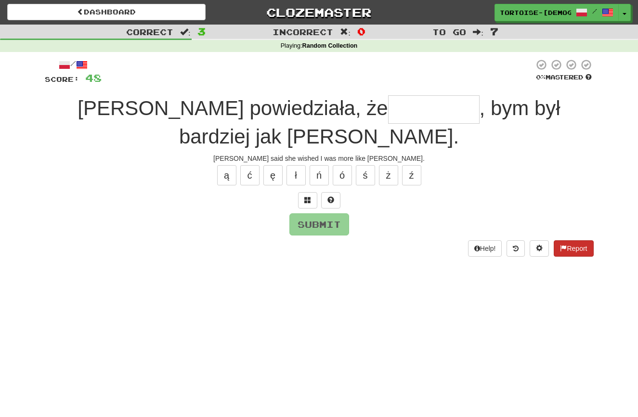
click at [561, 245] on span at bounding box center [563, 248] width 7 height 7
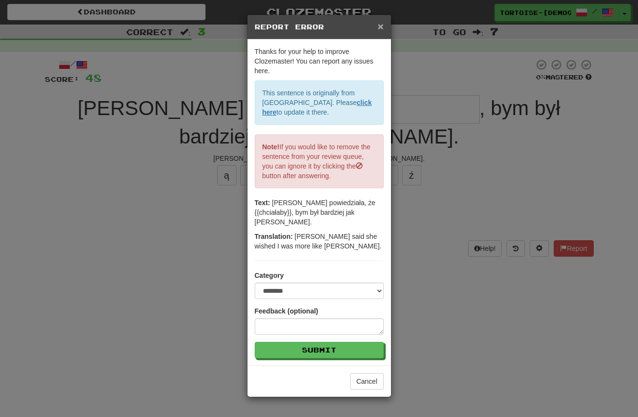
click at [379, 24] on span "×" at bounding box center [381, 26] width 6 height 11
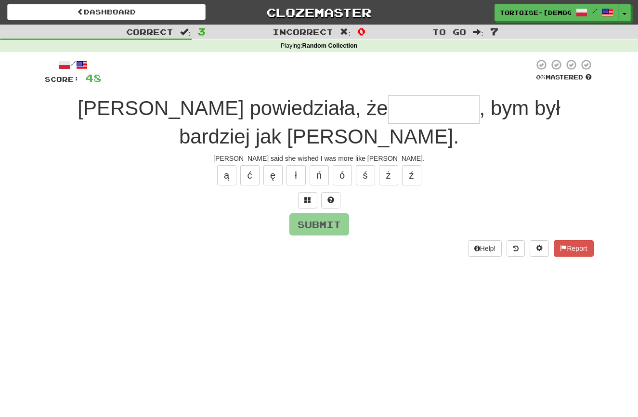
click at [388, 115] on input "text" at bounding box center [434, 109] width 92 height 28
click at [299, 165] on button "ł" at bounding box center [296, 175] width 19 height 20
type input "*********"
click at [312, 214] on button "Submit" at bounding box center [320, 225] width 60 height 22
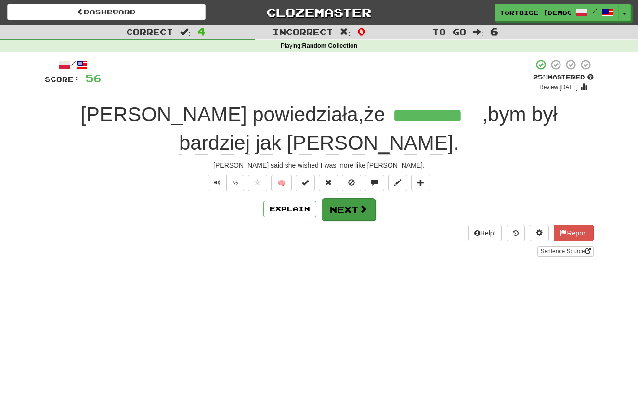
click at [340, 198] on button "Next" at bounding box center [349, 209] width 54 height 22
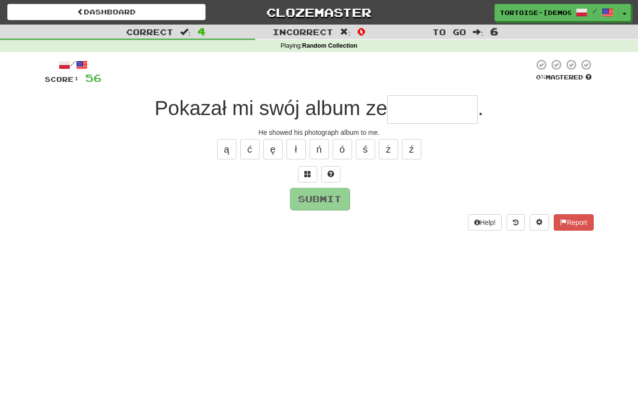
type input "*"
click at [272, 153] on button "ę" at bounding box center [272, 149] width 19 height 20
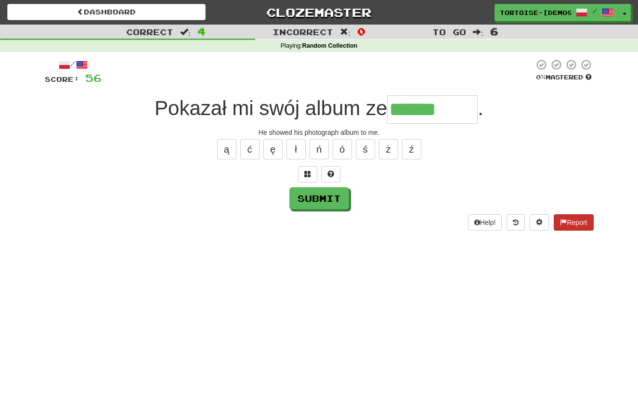
click at [583, 219] on button "Report" at bounding box center [573, 222] width 39 height 16
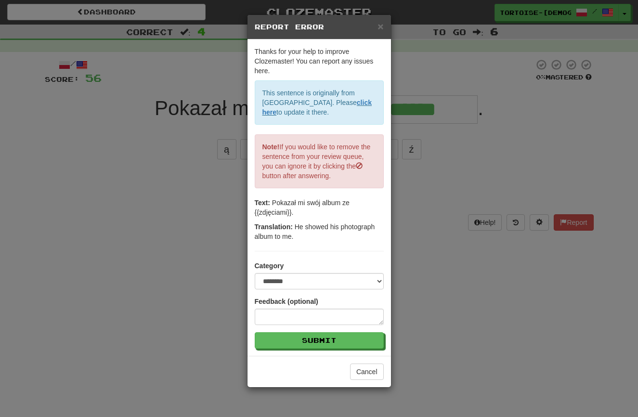
click at [380, 27] on span "×" at bounding box center [381, 26] width 6 height 11
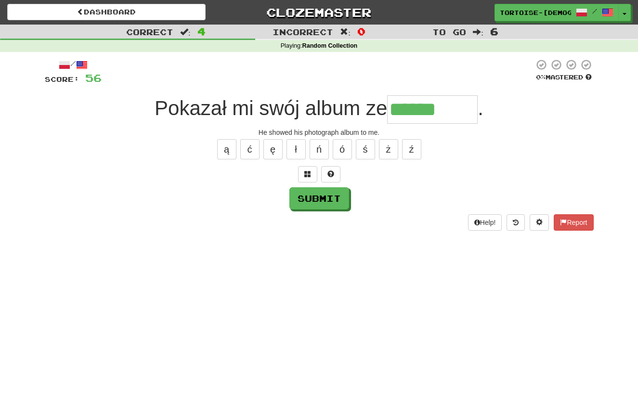
click at [454, 111] on input "******" at bounding box center [432, 109] width 91 height 28
type input "*********"
click at [331, 194] on button "Submit" at bounding box center [320, 199] width 60 height 22
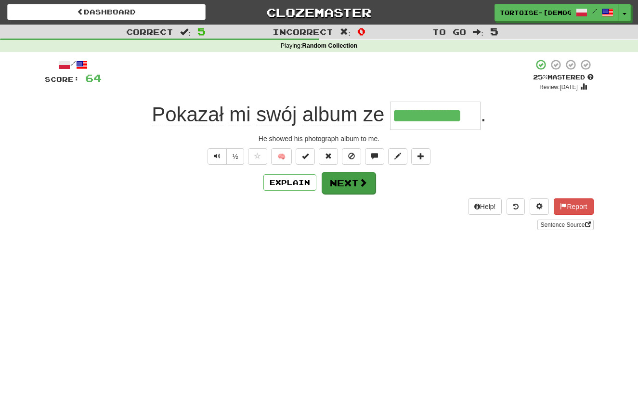
click at [346, 181] on button "Next" at bounding box center [349, 183] width 54 height 22
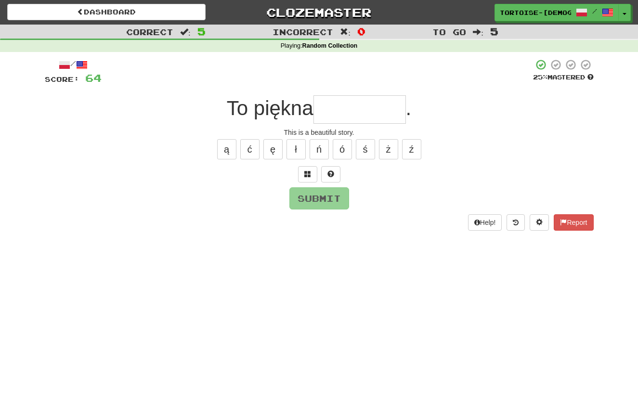
type input "*"
click at [581, 216] on button "Report" at bounding box center [573, 222] width 39 height 16
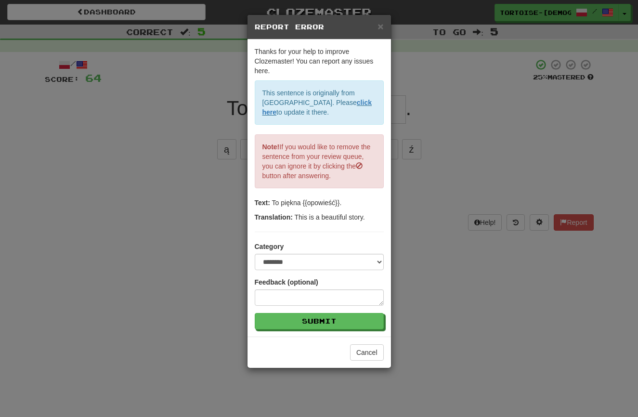
click at [384, 24] on div "× Report Error" at bounding box center [320, 27] width 144 height 25
click at [381, 28] on span "×" at bounding box center [381, 26] width 6 height 11
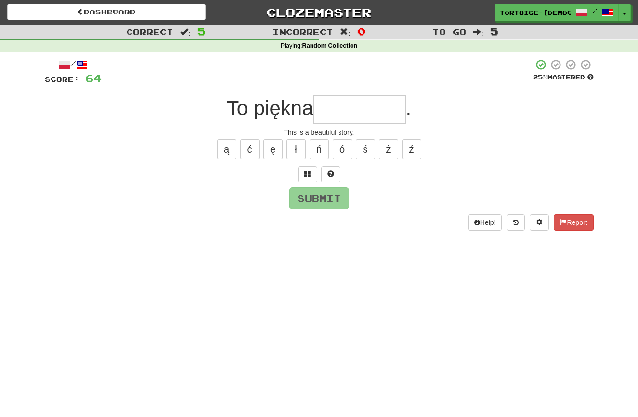
click at [382, 117] on input "text" at bounding box center [360, 109] width 92 height 28
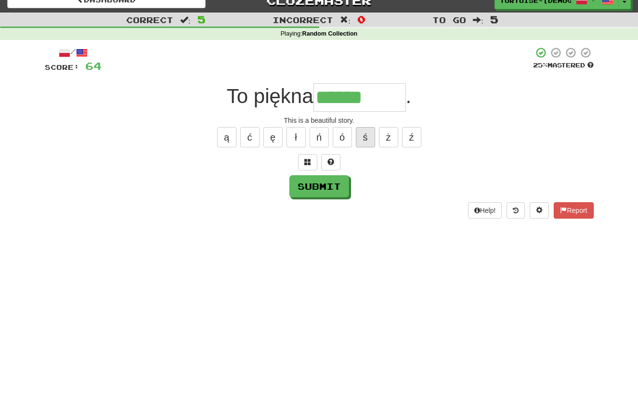
click at [364, 137] on button "ś" at bounding box center [365, 137] width 19 height 20
click at [250, 137] on button "ć" at bounding box center [249, 137] width 19 height 20
type input "********"
click at [328, 180] on button "Submit" at bounding box center [320, 187] width 60 height 22
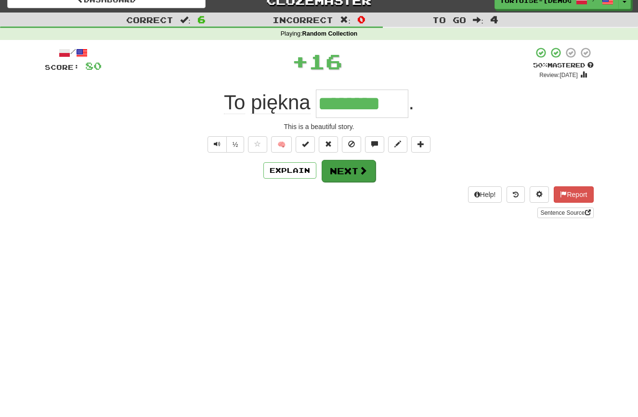
click at [353, 170] on button "Next" at bounding box center [349, 171] width 54 height 22
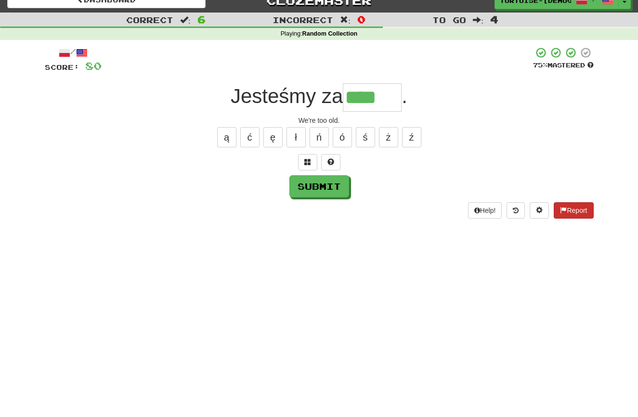
click at [571, 208] on button "Report" at bounding box center [573, 210] width 39 height 16
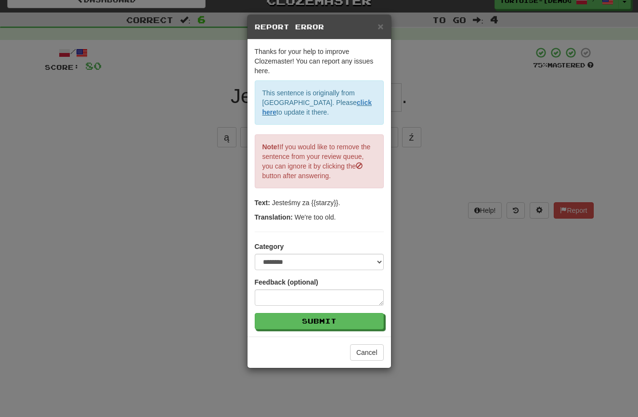
click at [377, 26] on h5 "Report Error" at bounding box center [319, 27] width 129 height 10
click at [381, 28] on span "×" at bounding box center [381, 26] width 6 height 11
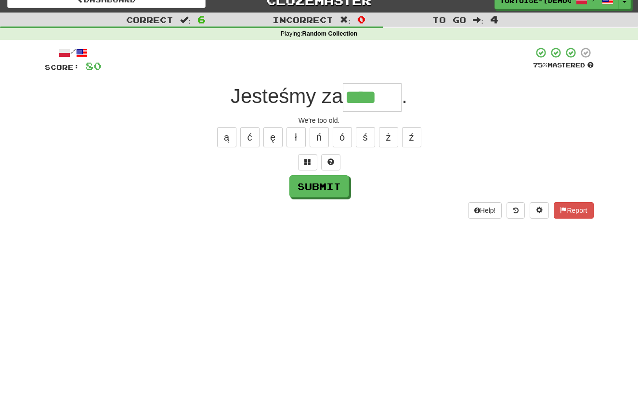
click at [389, 99] on input "****" at bounding box center [372, 97] width 59 height 28
type input "******"
click at [308, 186] on button "Submit" at bounding box center [319, 186] width 60 height 22
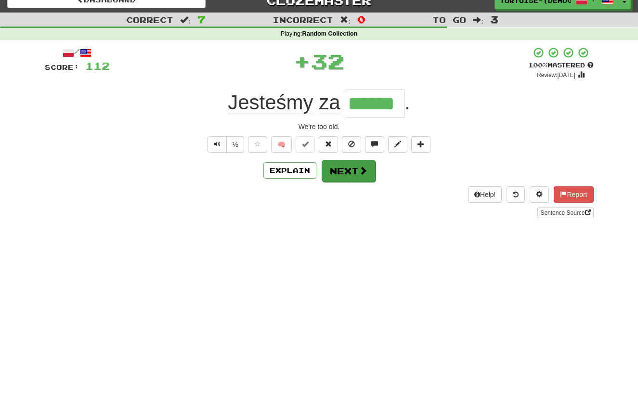
click at [344, 170] on button "Next" at bounding box center [349, 171] width 54 height 22
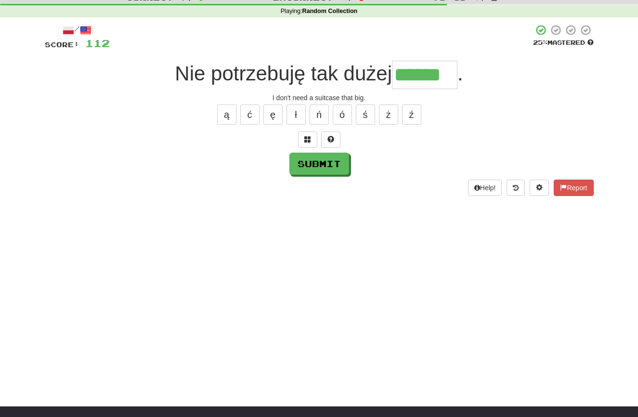
scroll to position [35, 0]
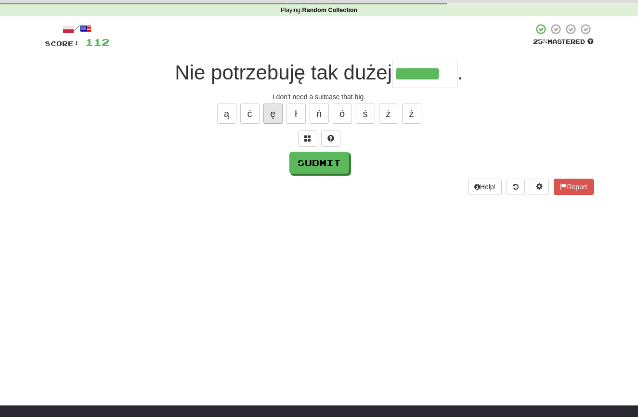
click at [269, 115] on button "ę" at bounding box center [272, 114] width 19 height 20
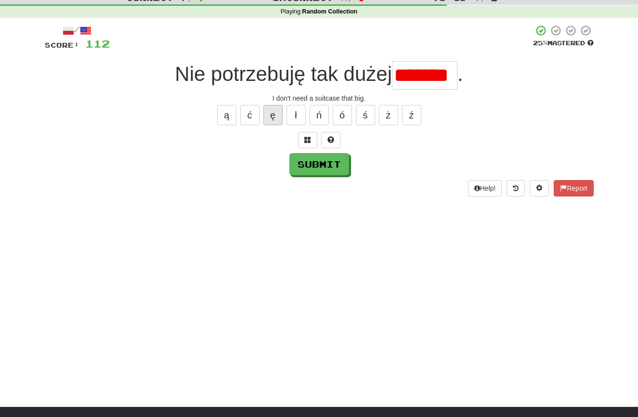
scroll to position [33, 0]
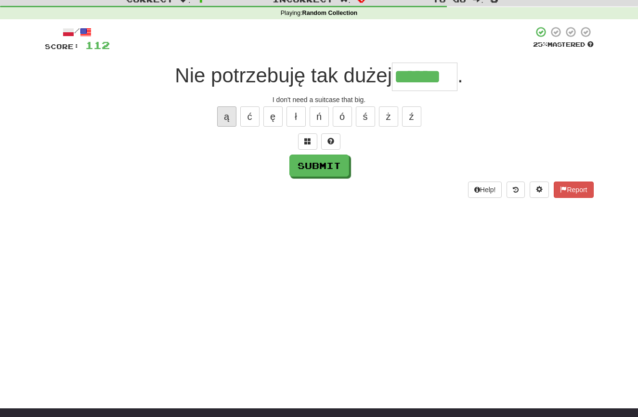
click at [224, 116] on button "ą" at bounding box center [226, 116] width 19 height 20
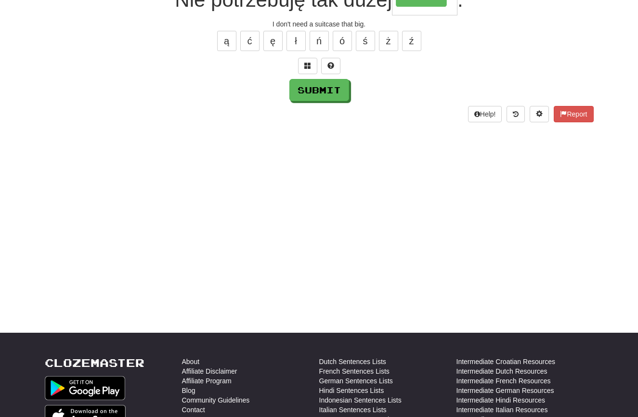
scroll to position [118, 0]
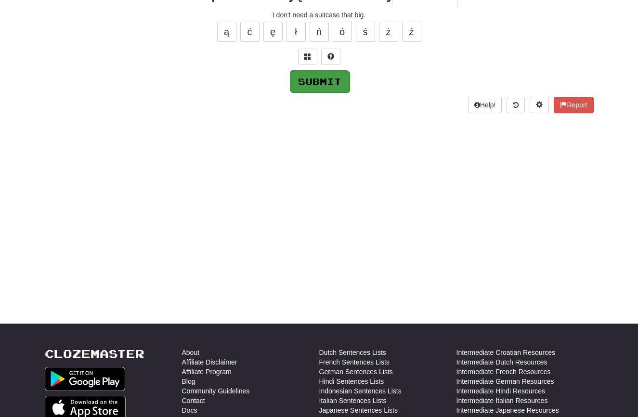
type input "*******"
click at [317, 81] on button "Submit" at bounding box center [319, 81] width 60 height 22
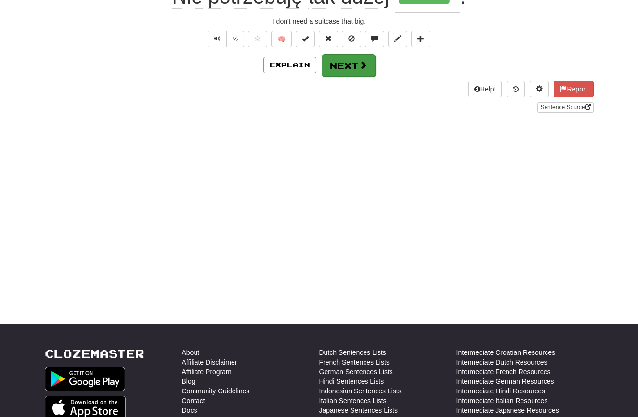
click at [347, 59] on button "Next" at bounding box center [349, 65] width 54 height 22
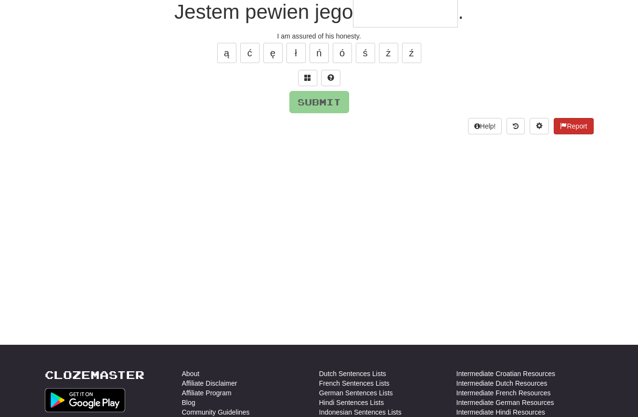
click at [562, 123] on span at bounding box center [563, 125] width 7 height 7
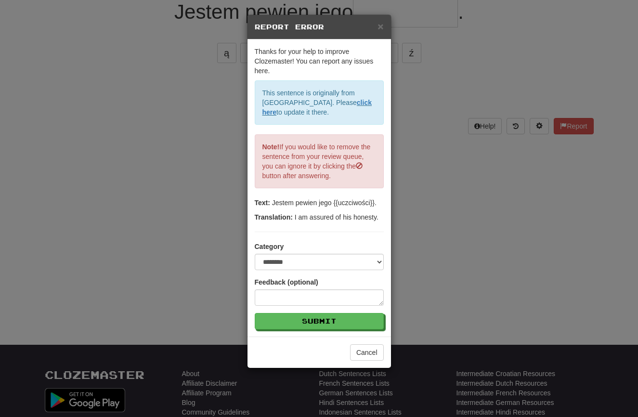
click at [384, 27] on div "× Report Error" at bounding box center [320, 27] width 144 height 25
click at [380, 26] on span "×" at bounding box center [381, 26] width 6 height 11
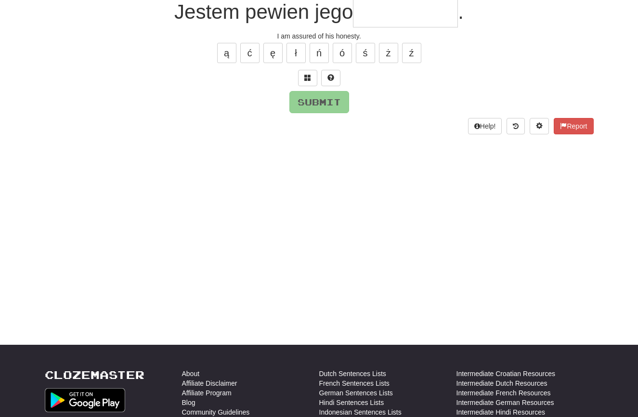
click at [382, 22] on input "text" at bounding box center [405, 13] width 105 height 28
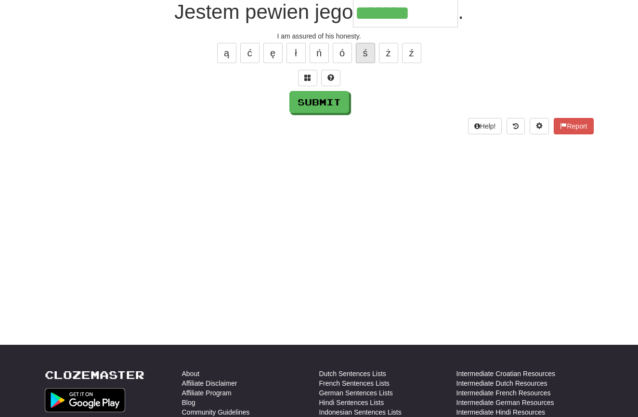
click at [367, 53] on button "ś" at bounding box center [365, 53] width 19 height 20
type input "**********"
click at [311, 102] on button "Submit" at bounding box center [320, 103] width 60 height 22
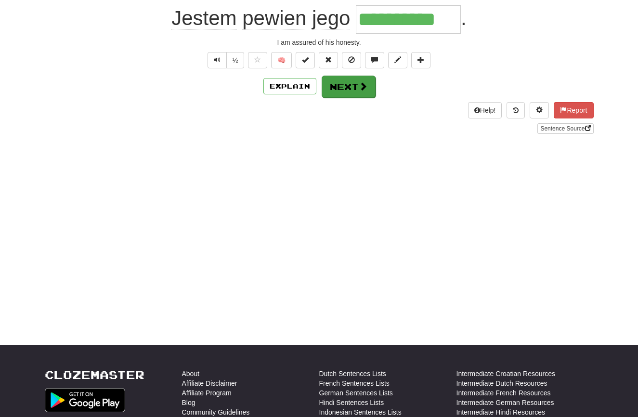
click at [347, 82] on button "Next" at bounding box center [349, 87] width 54 height 22
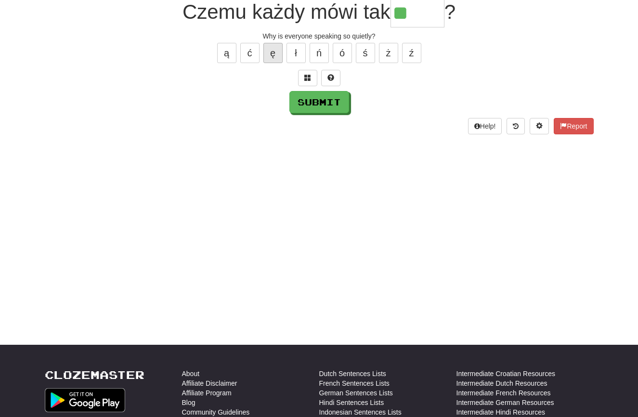
click at [270, 54] on button "ę" at bounding box center [272, 53] width 19 height 20
click at [280, 52] on div "ą ć ę ł ń ó ś ż ź" at bounding box center [319, 53] width 549 height 24
click at [275, 53] on button "ę" at bounding box center [272, 53] width 19 height 20
click at [229, 51] on button "ą" at bounding box center [226, 53] width 19 height 20
type input "*****"
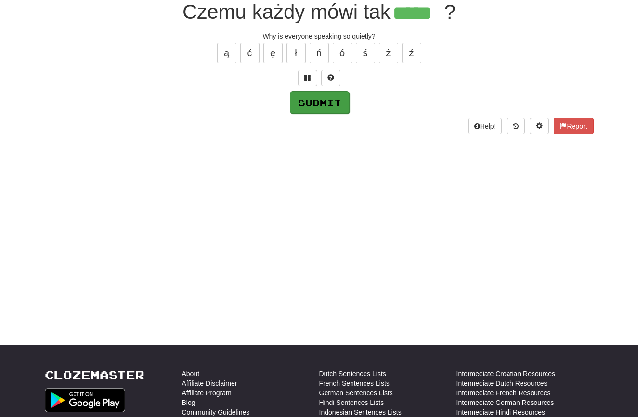
click at [302, 96] on button "Submit" at bounding box center [320, 103] width 60 height 22
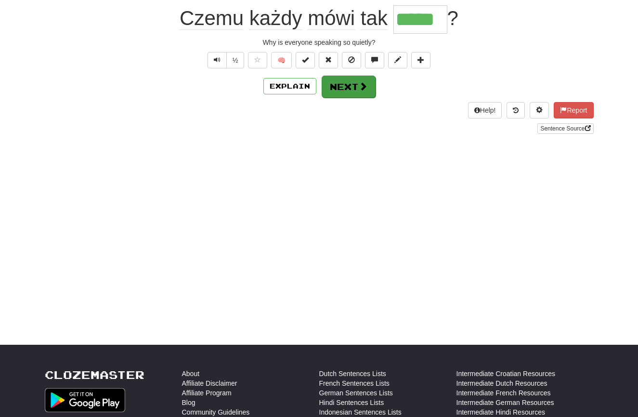
click at [344, 86] on button "Next" at bounding box center [349, 87] width 54 height 22
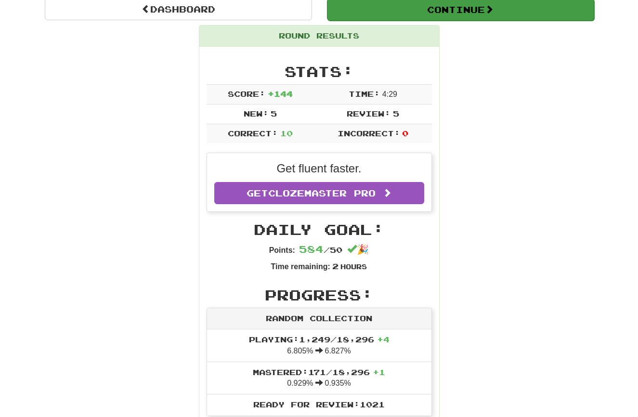
click at [409, 11] on button "Continue" at bounding box center [460, 10] width 267 height 22
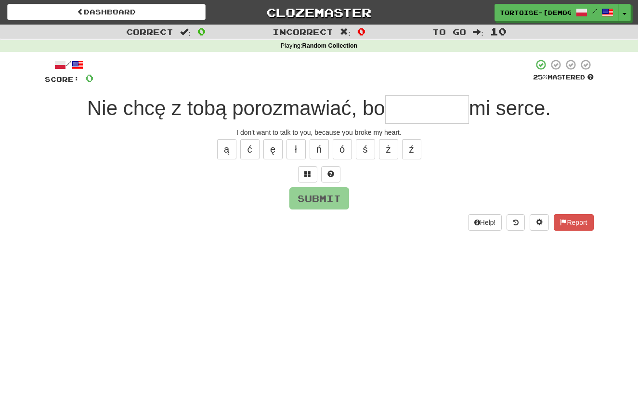
scroll to position [0, 0]
click at [560, 219] on span at bounding box center [563, 222] width 7 height 7
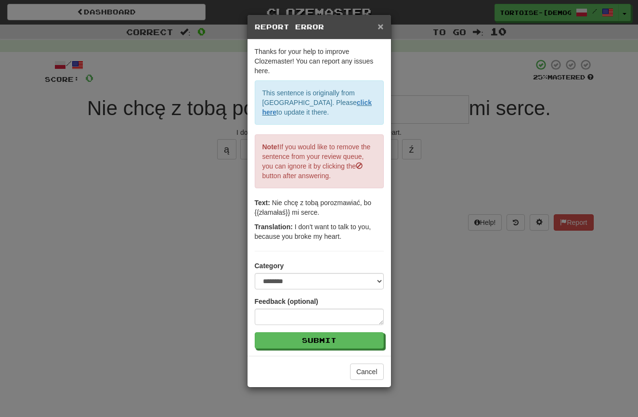
click at [382, 25] on span "×" at bounding box center [381, 26] width 6 height 11
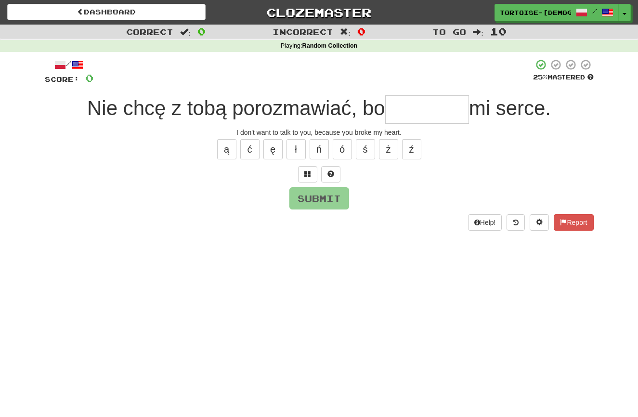
click at [407, 108] on input "text" at bounding box center [427, 109] width 84 height 28
click at [293, 149] on button "ł" at bounding box center [296, 149] width 19 height 20
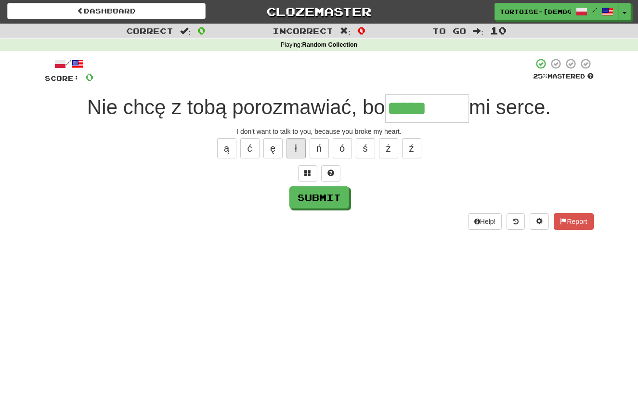
click at [300, 149] on button "ł" at bounding box center [296, 148] width 19 height 20
click at [363, 152] on button "ś" at bounding box center [365, 148] width 19 height 20
type input "********"
click at [337, 199] on button "Submit" at bounding box center [320, 198] width 60 height 22
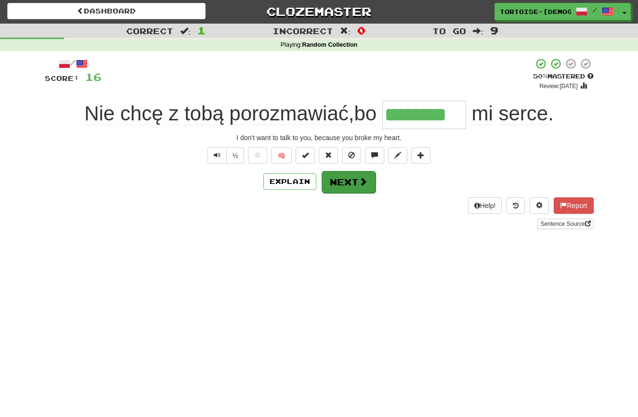
click at [353, 181] on button "Next" at bounding box center [349, 182] width 54 height 22
